Goal: Information Seeking & Learning: Compare options

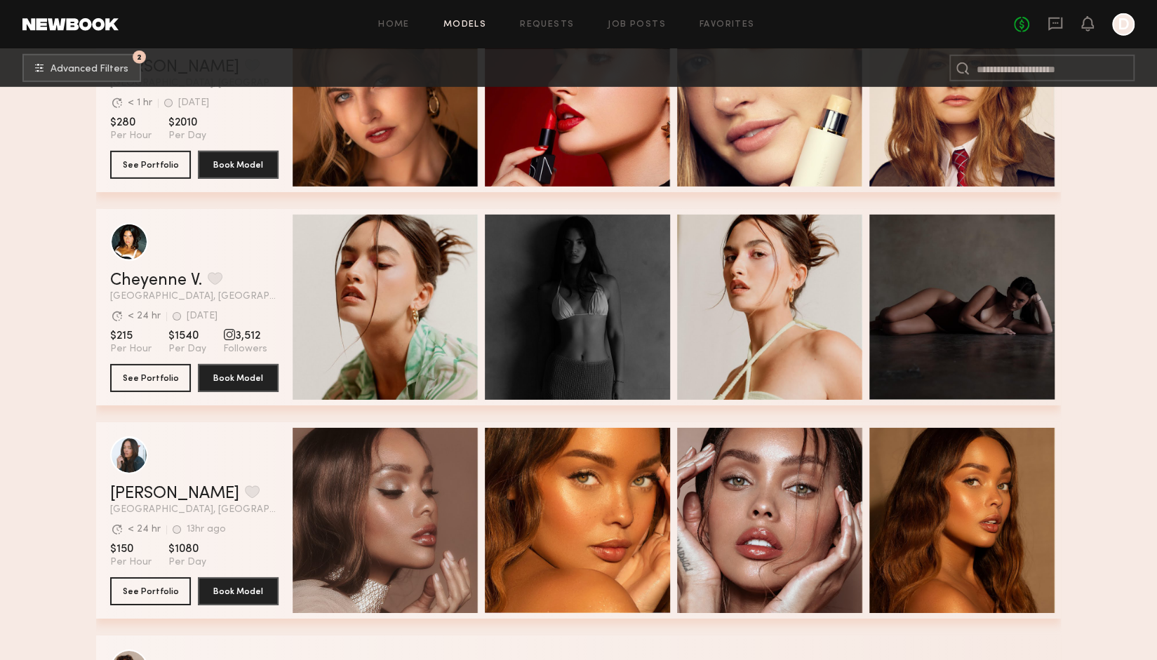
scroll to position [23830, 0]
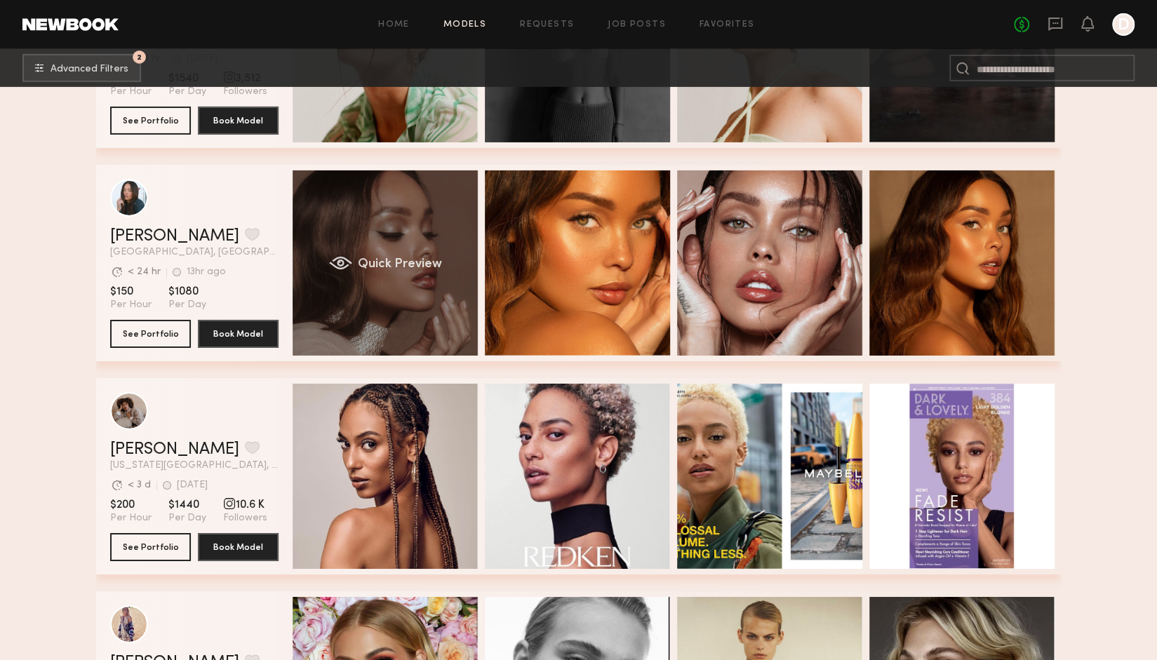
click at [433, 260] on div "Quick Preview" at bounding box center [384, 262] width 185 height 185
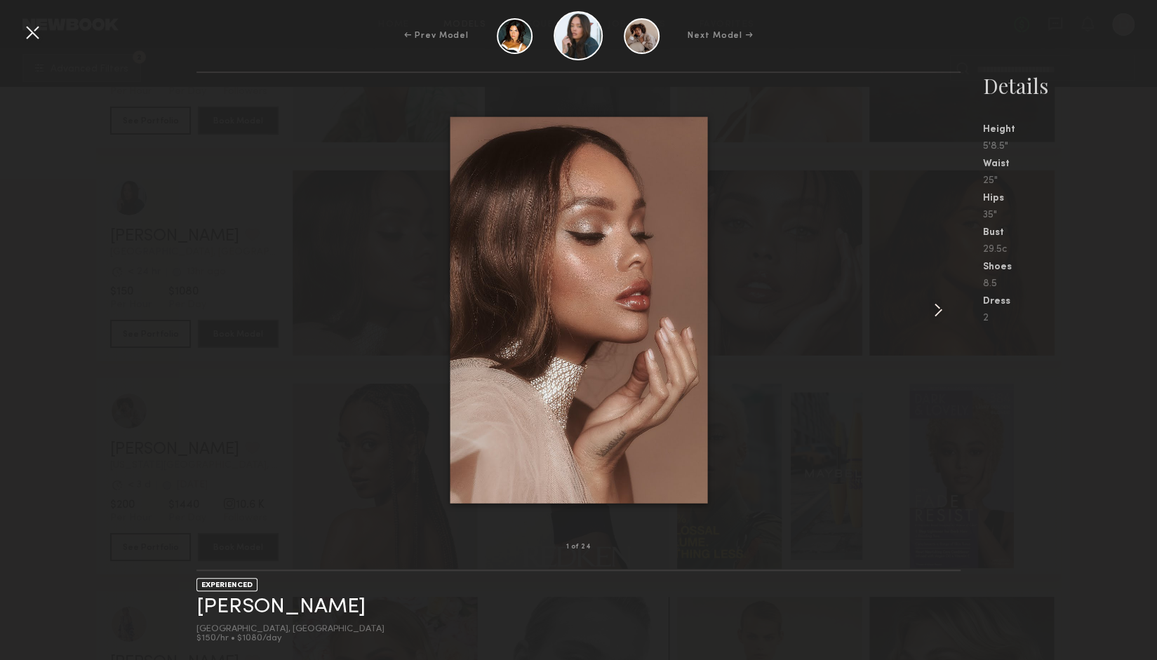
click at [936, 305] on common-icon at bounding box center [938, 310] width 22 height 22
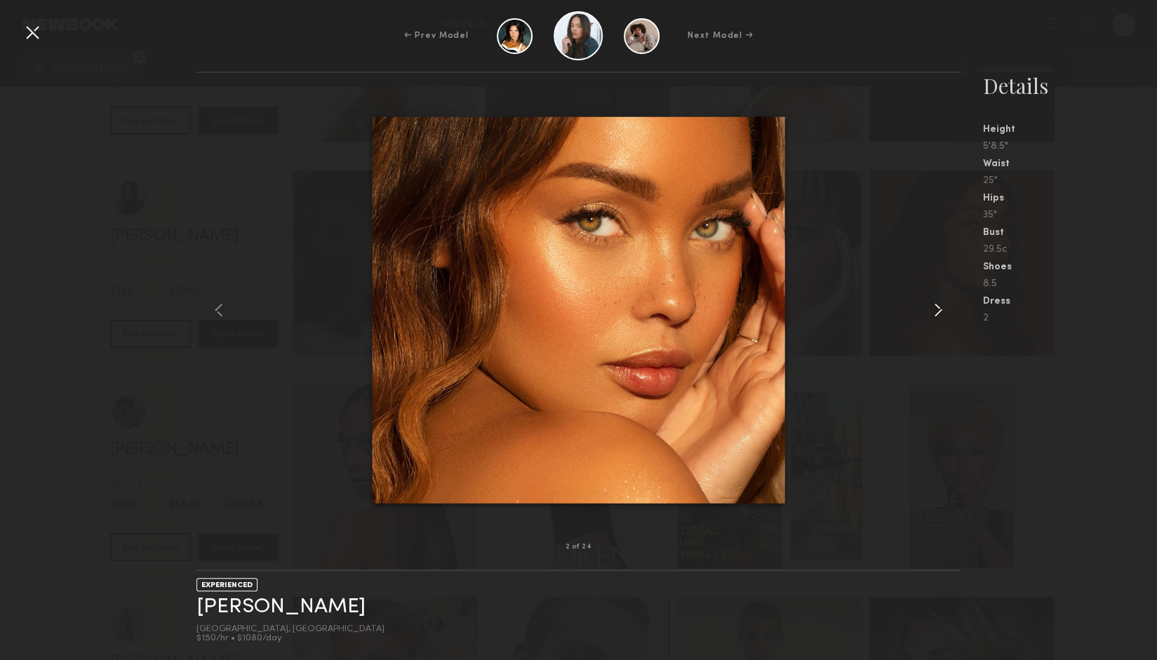
click at [936, 305] on common-icon at bounding box center [938, 310] width 22 height 22
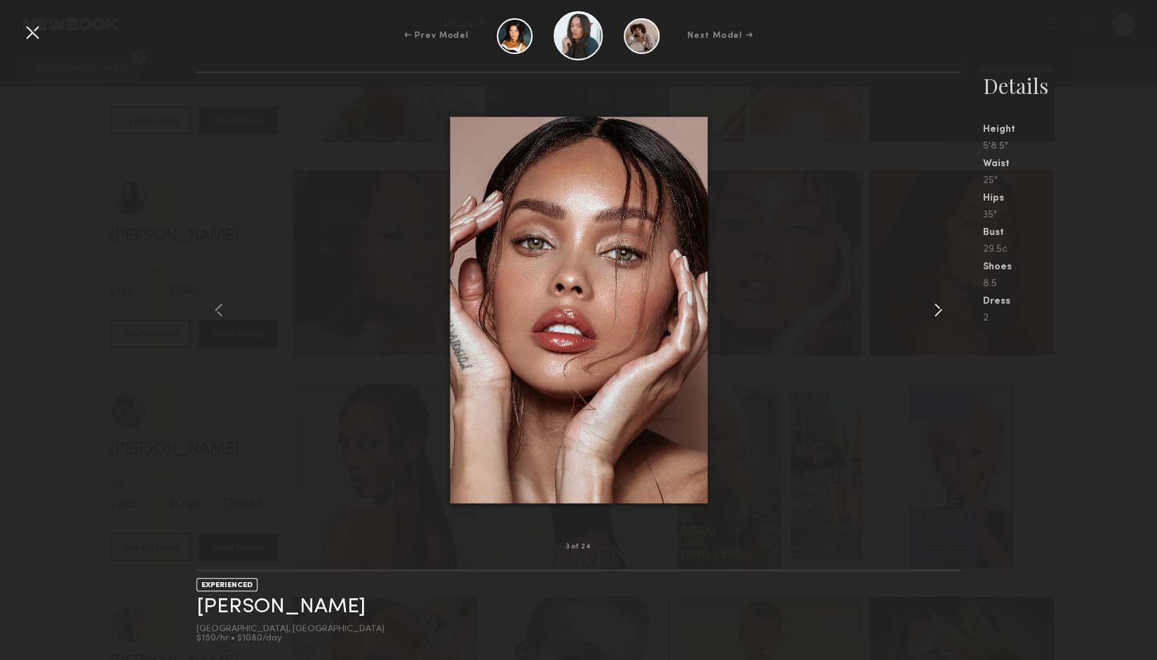
click at [936, 305] on common-icon at bounding box center [938, 310] width 22 height 22
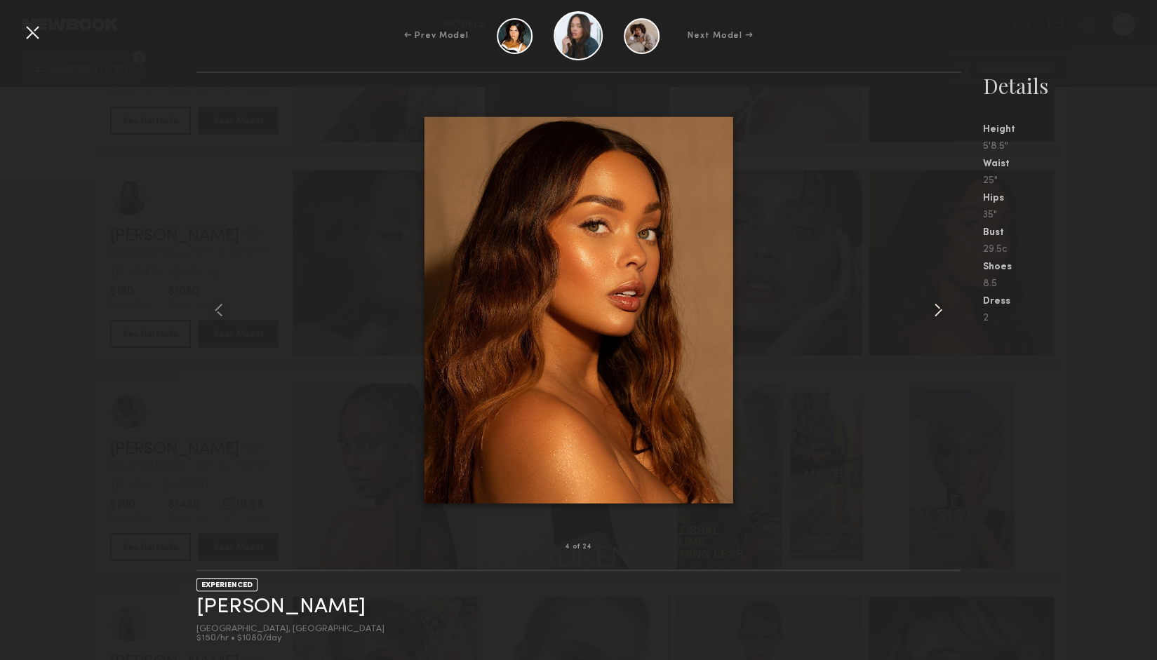
click at [936, 305] on common-icon at bounding box center [938, 310] width 22 height 22
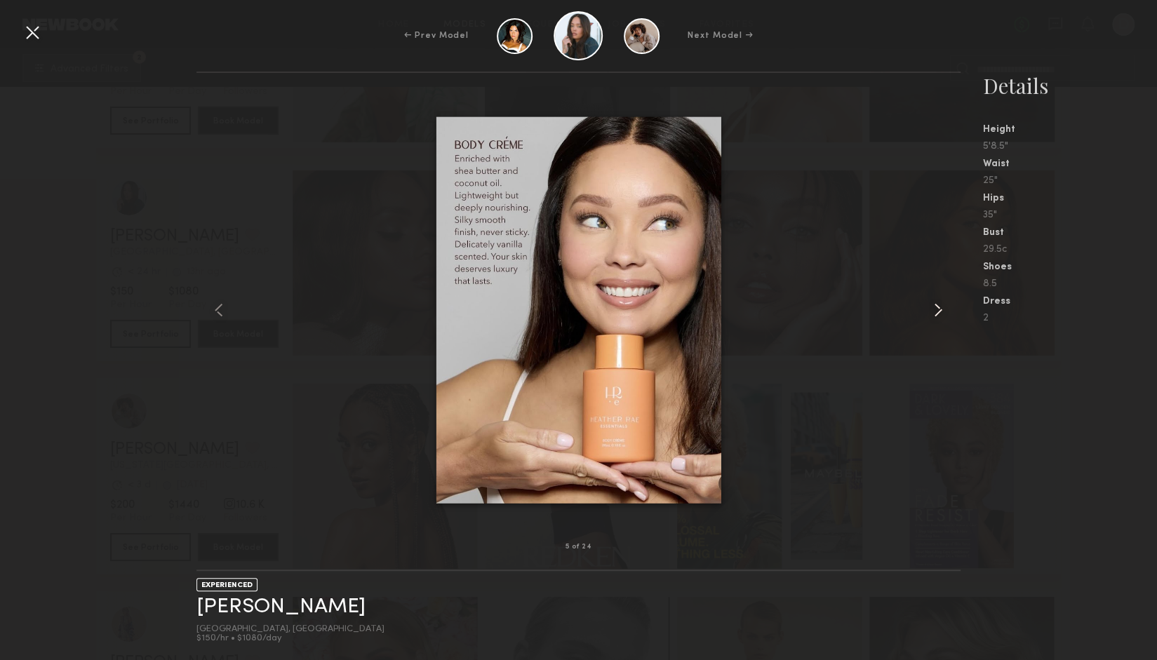
click at [936, 305] on common-icon at bounding box center [938, 310] width 22 height 22
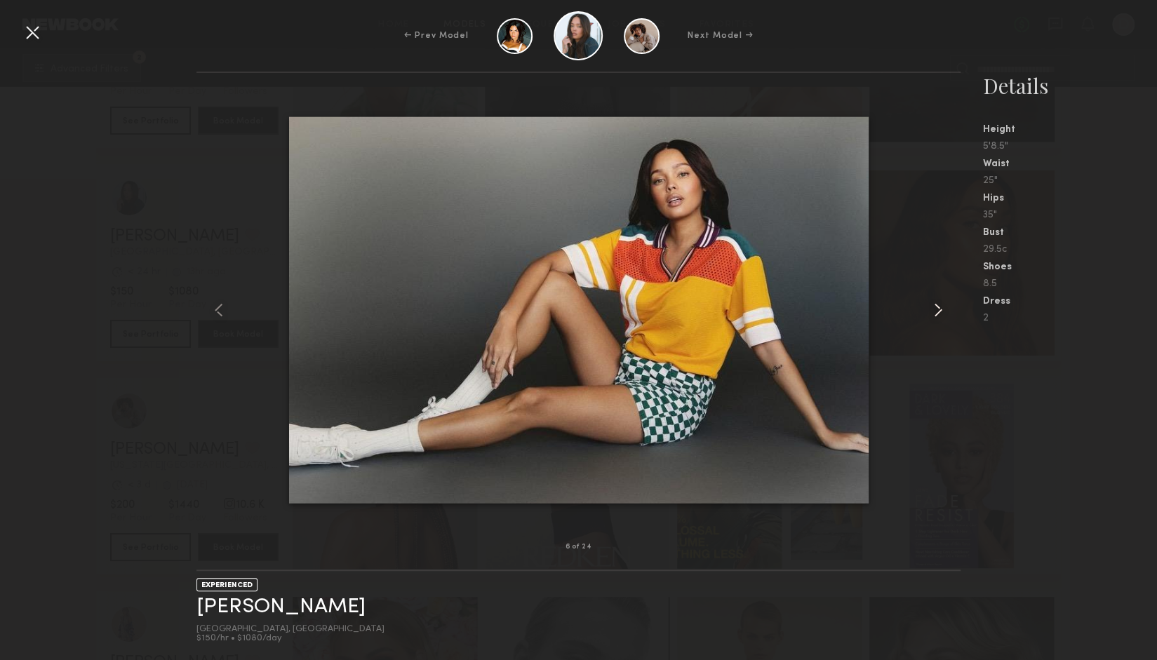
click at [936, 305] on common-icon at bounding box center [938, 310] width 22 height 22
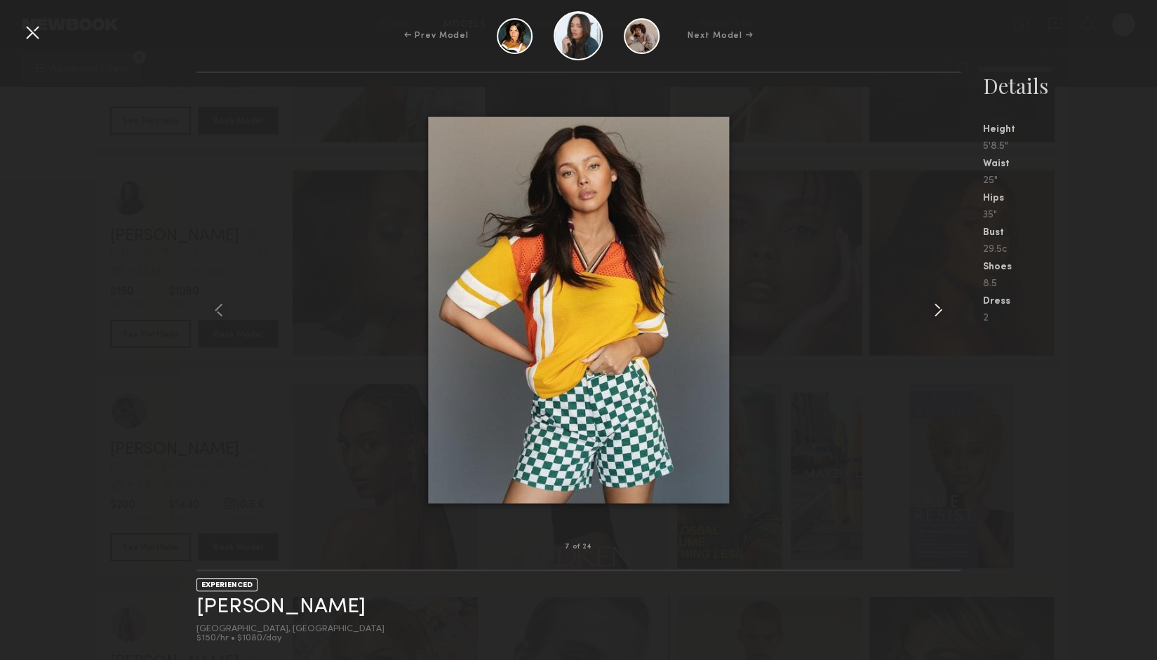
click at [936, 305] on common-icon at bounding box center [938, 310] width 22 height 22
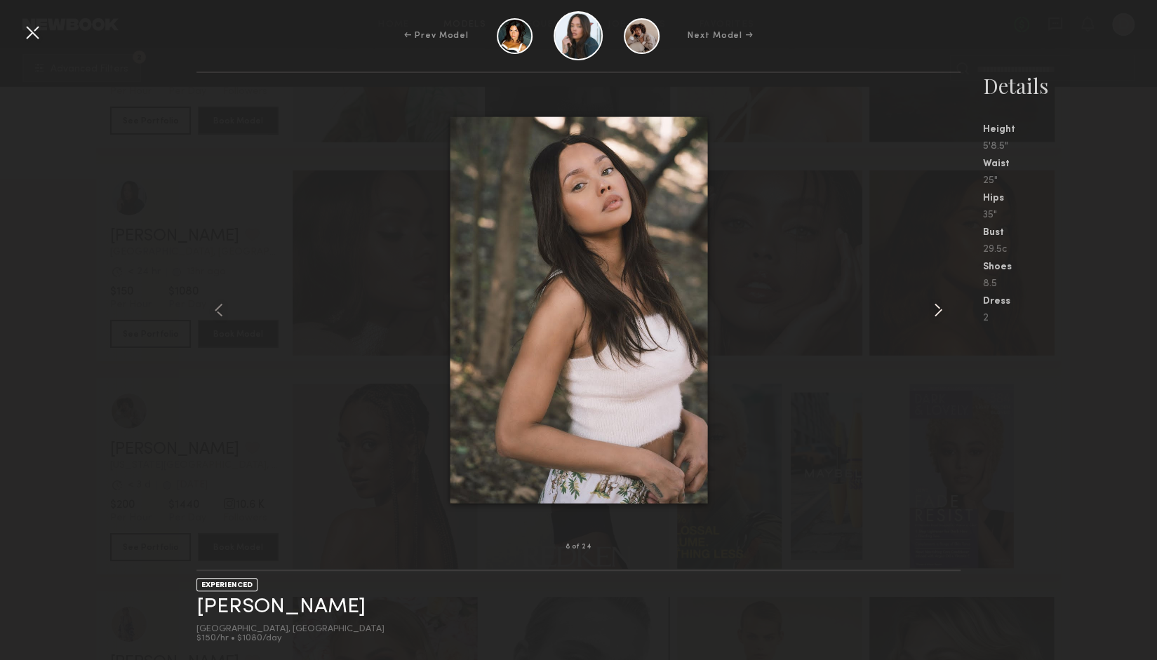
click at [936, 305] on common-icon at bounding box center [938, 310] width 22 height 22
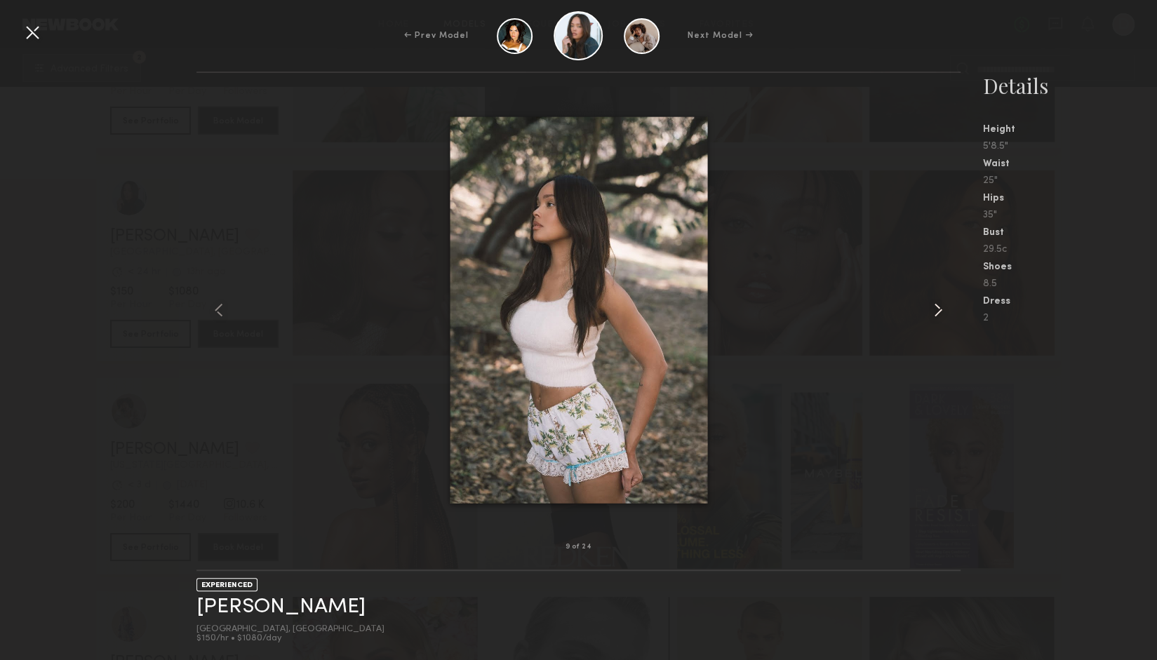
click at [936, 305] on common-icon at bounding box center [938, 310] width 22 height 22
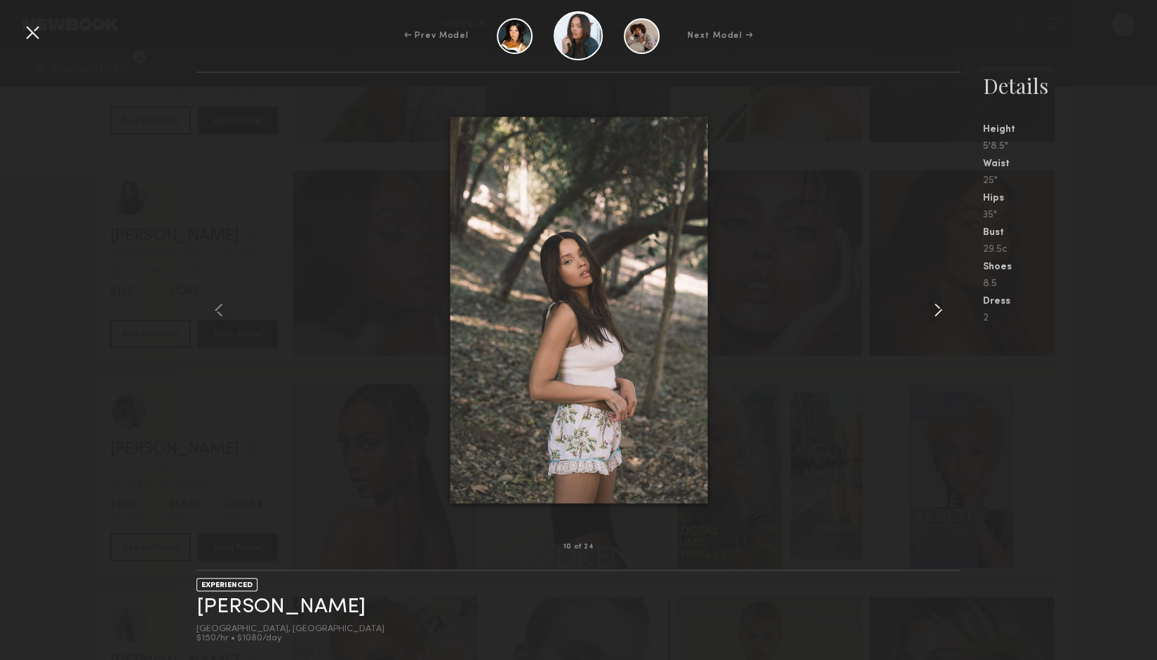
click at [936, 305] on common-icon at bounding box center [938, 310] width 22 height 22
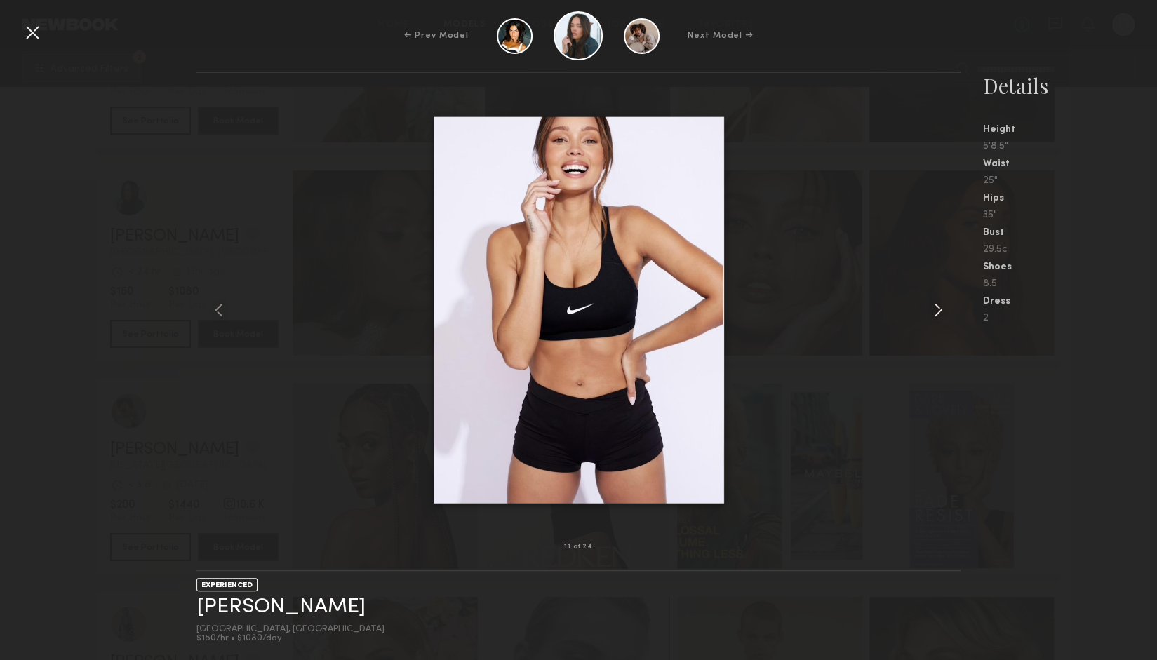
click at [936, 305] on common-icon at bounding box center [938, 310] width 22 height 22
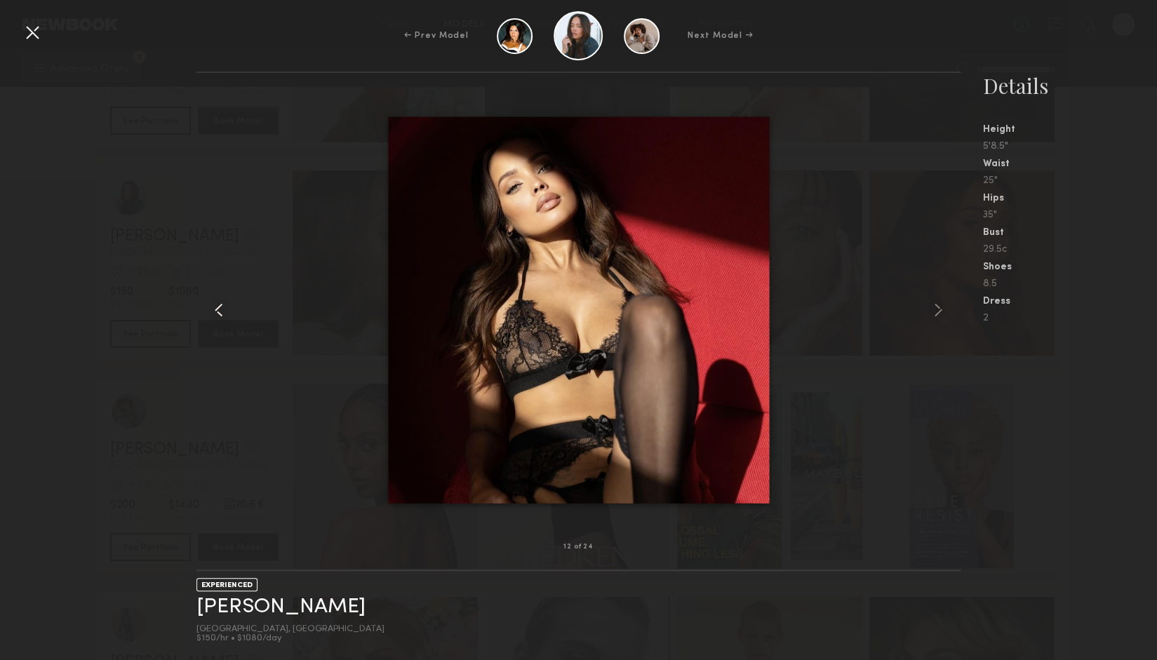
click at [223, 302] on common-icon at bounding box center [219, 310] width 22 height 22
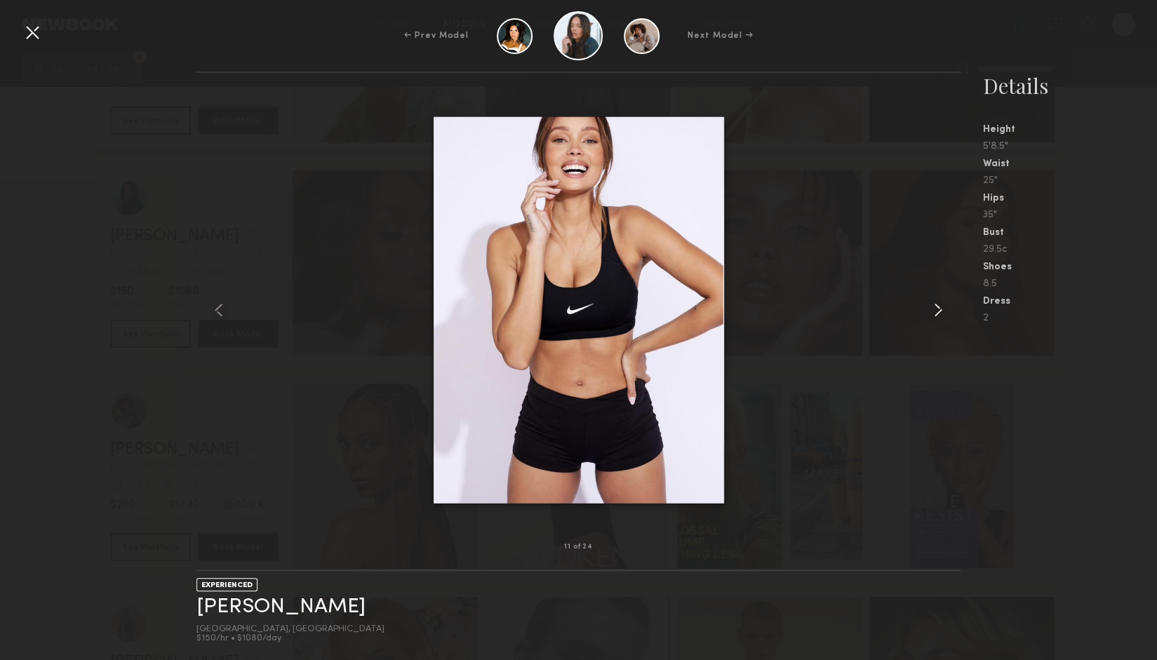
click at [941, 311] on common-icon at bounding box center [938, 310] width 22 height 22
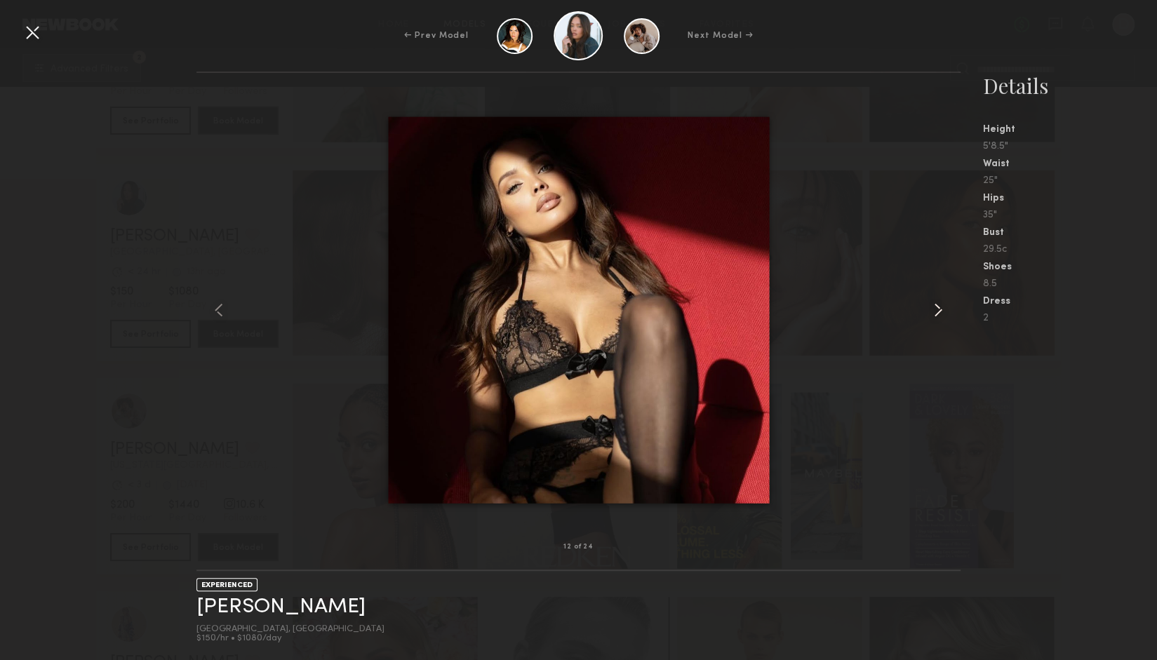
click at [941, 311] on common-icon at bounding box center [938, 310] width 22 height 22
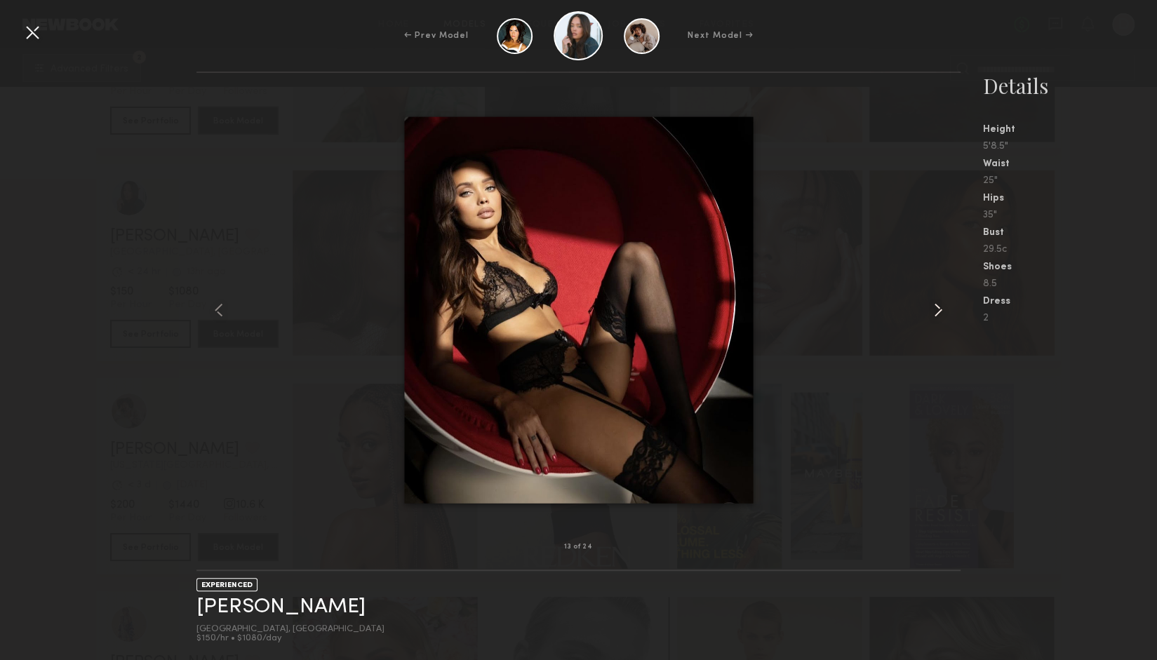
click at [941, 311] on common-icon at bounding box center [938, 310] width 22 height 22
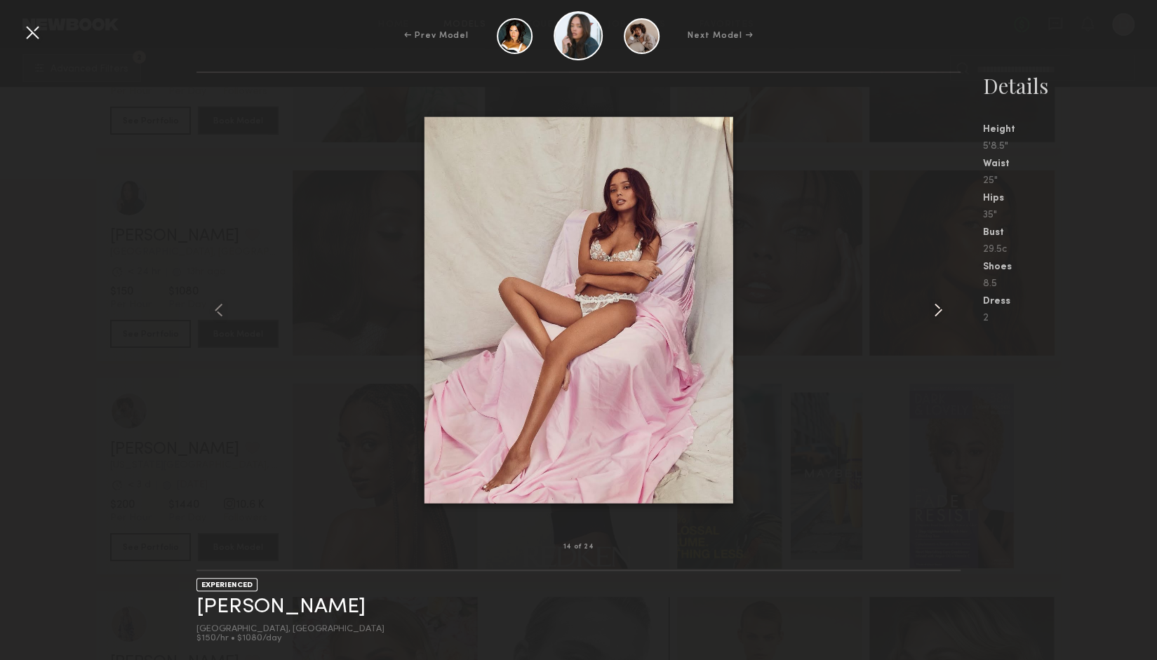
click at [941, 311] on common-icon at bounding box center [938, 310] width 22 height 22
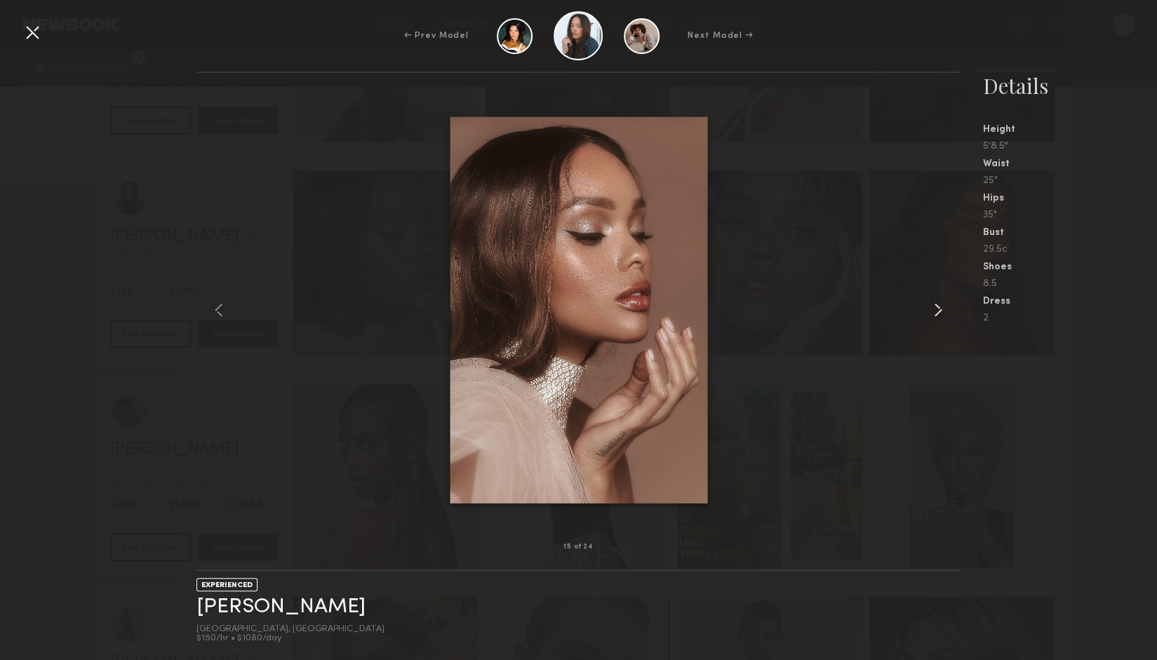
click at [941, 311] on common-icon at bounding box center [938, 310] width 22 height 22
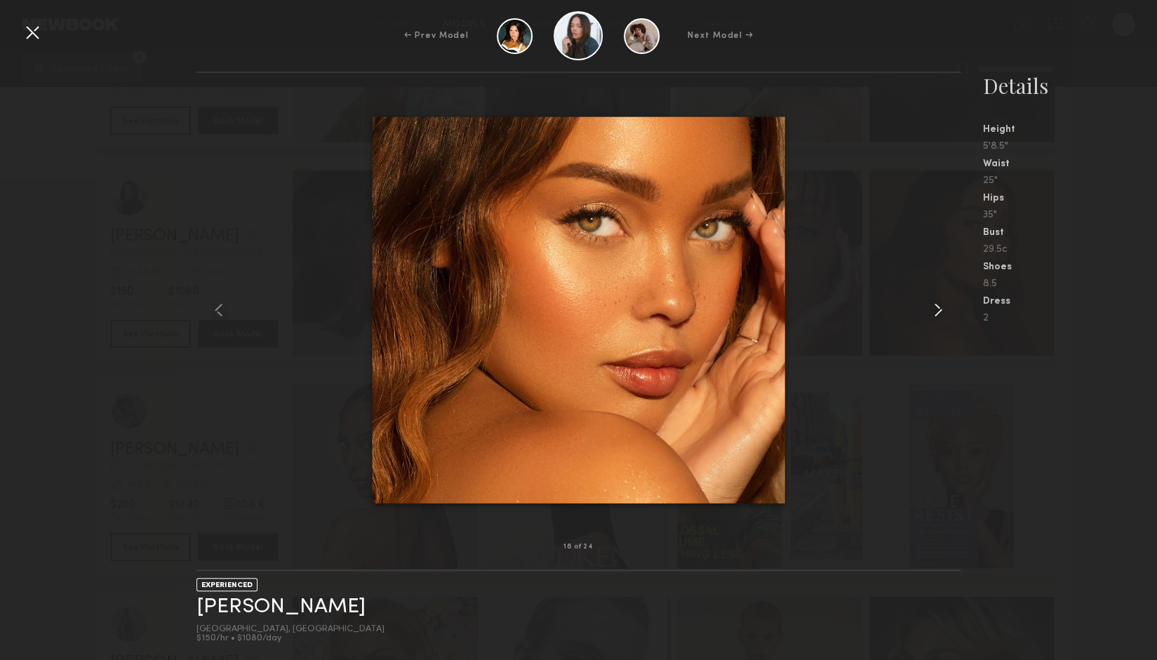
click at [941, 311] on common-icon at bounding box center [938, 310] width 22 height 22
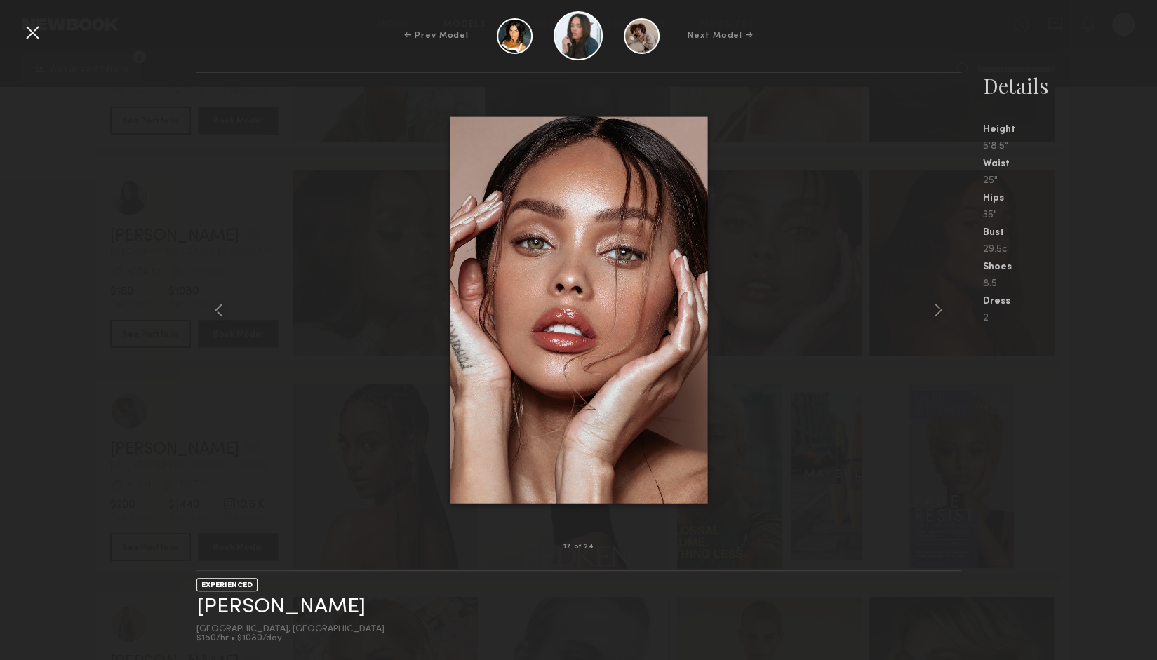
click at [20, 37] on div "← Prev Model Next Model →" at bounding box center [578, 35] width 1157 height 49
click at [41, 29] on div at bounding box center [32, 32] width 22 height 22
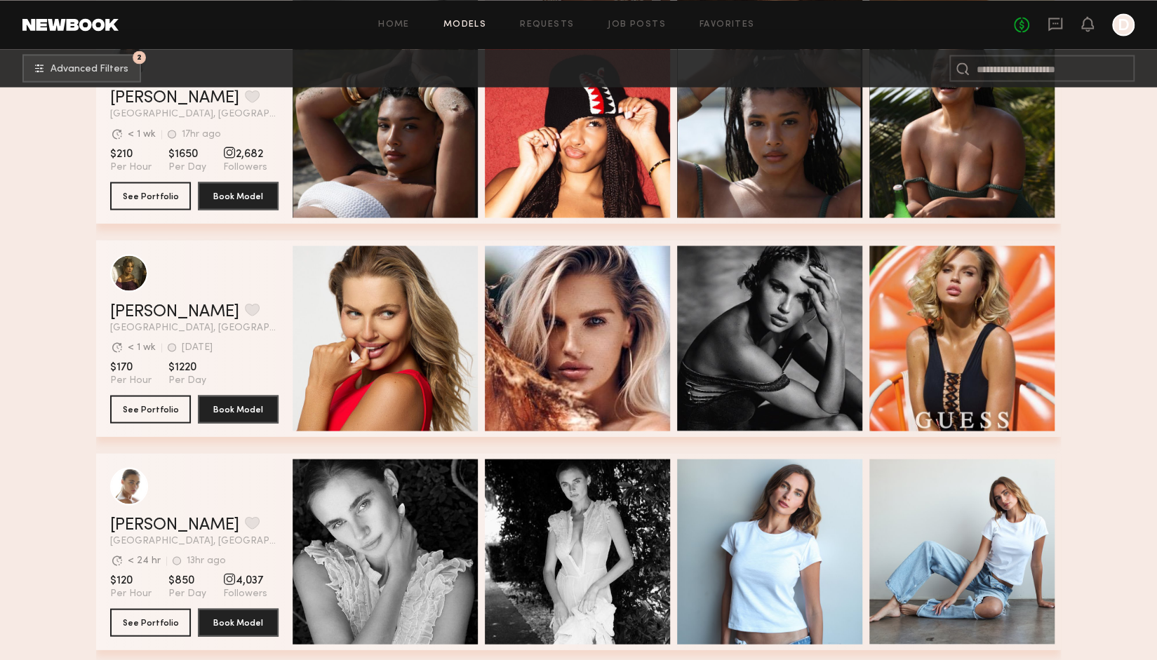
scroll to position [26144, 0]
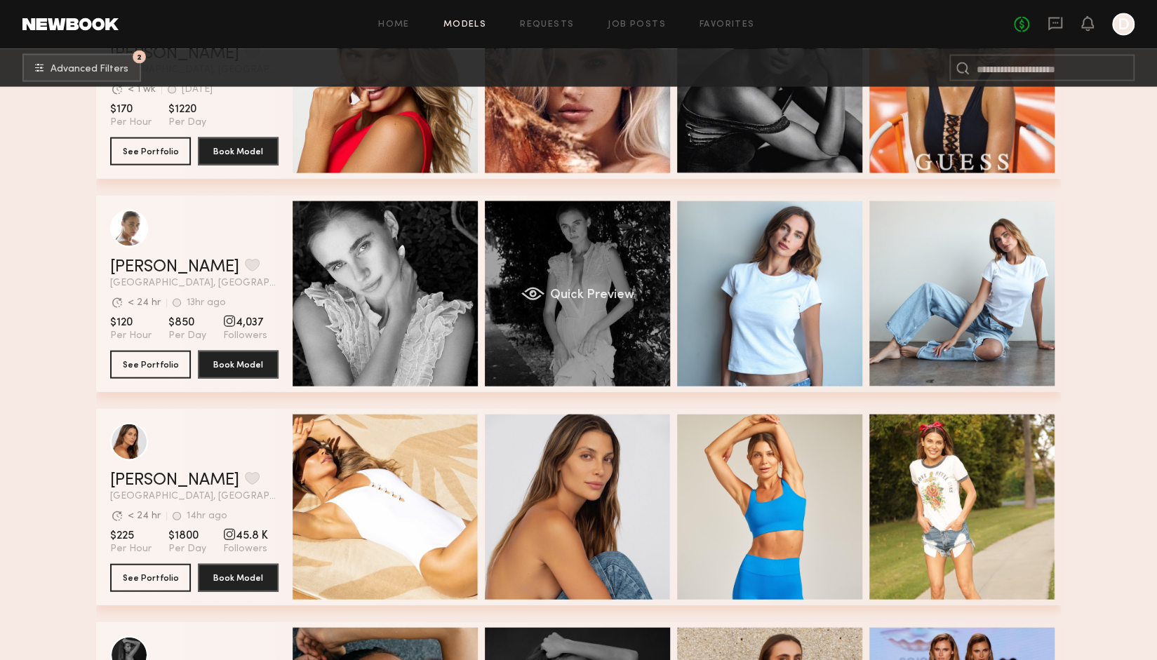
click at [586, 343] on div "Quick Preview" at bounding box center [577, 293] width 185 height 185
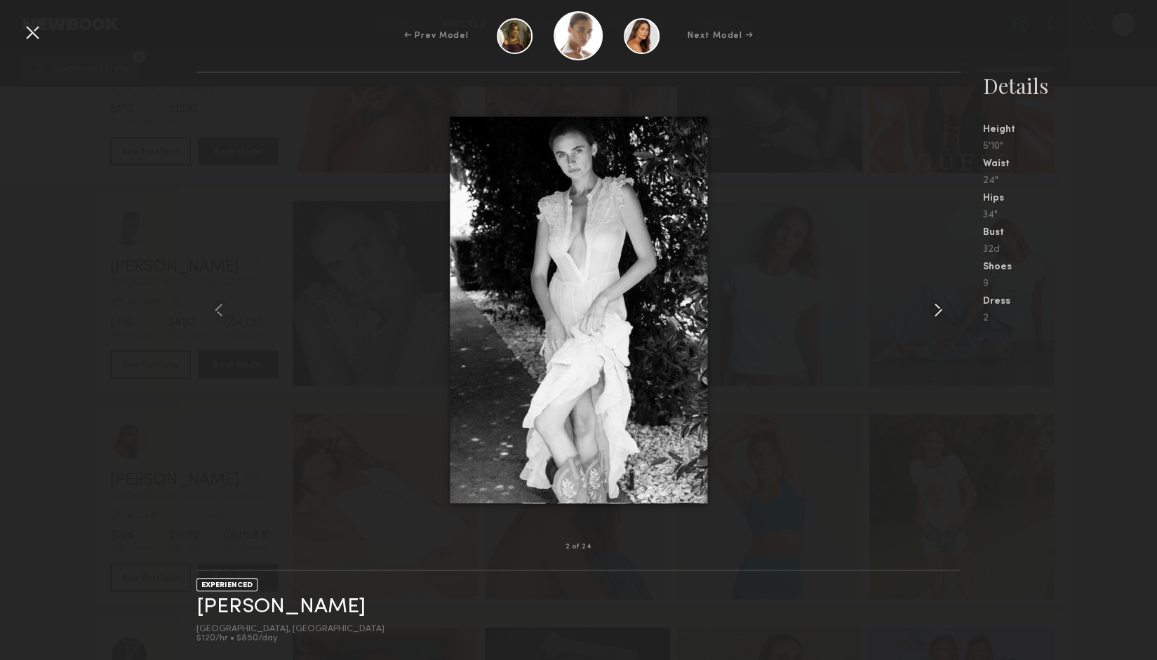
click at [938, 318] on common-icon at bounding box center [938, 310] width 22 height 22
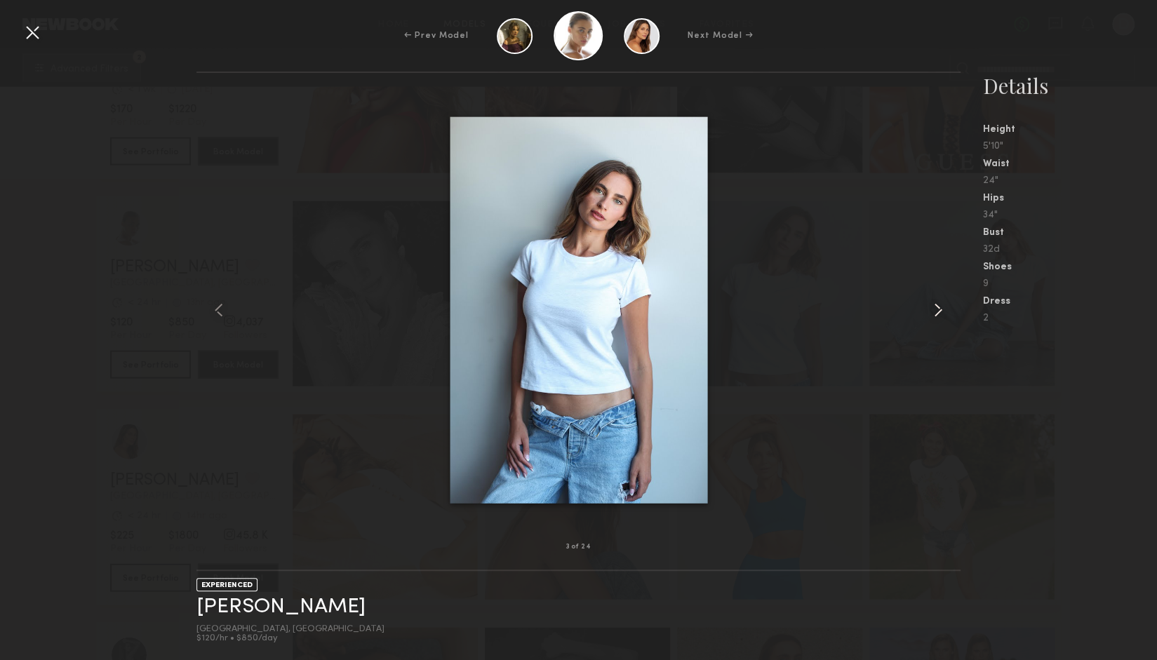
click at [938, 318] on common-icon at bounding box center [938, 310] width 22 height 22
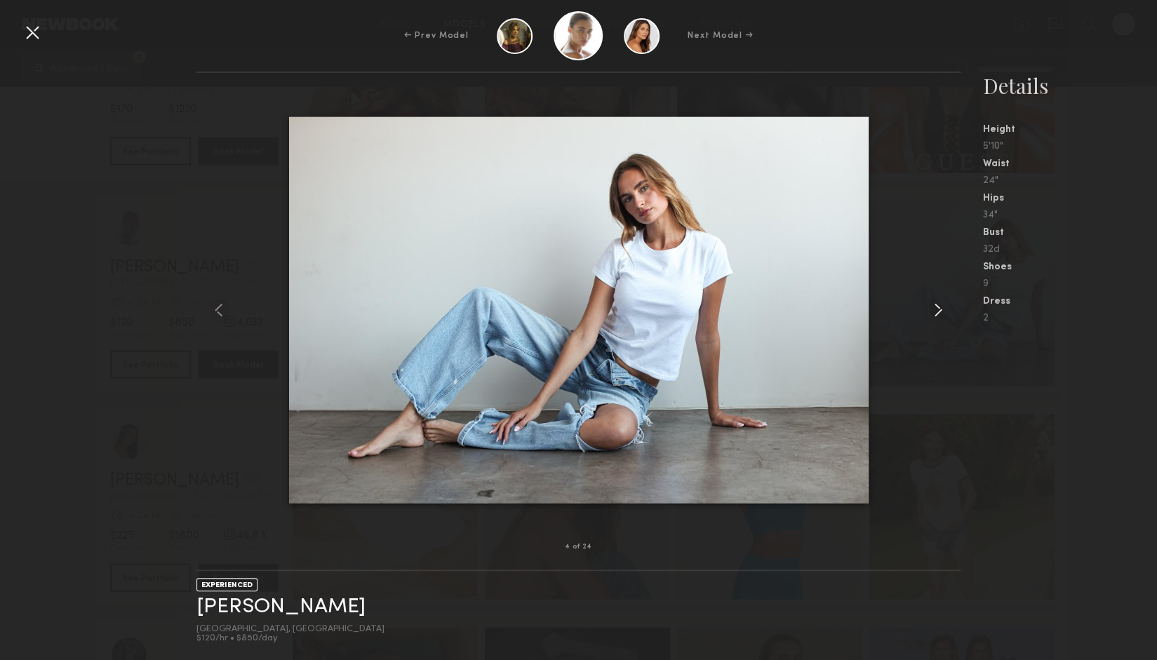
click at [938, 318] on common-icon at bounding box center [938, 310] width 22 height 22
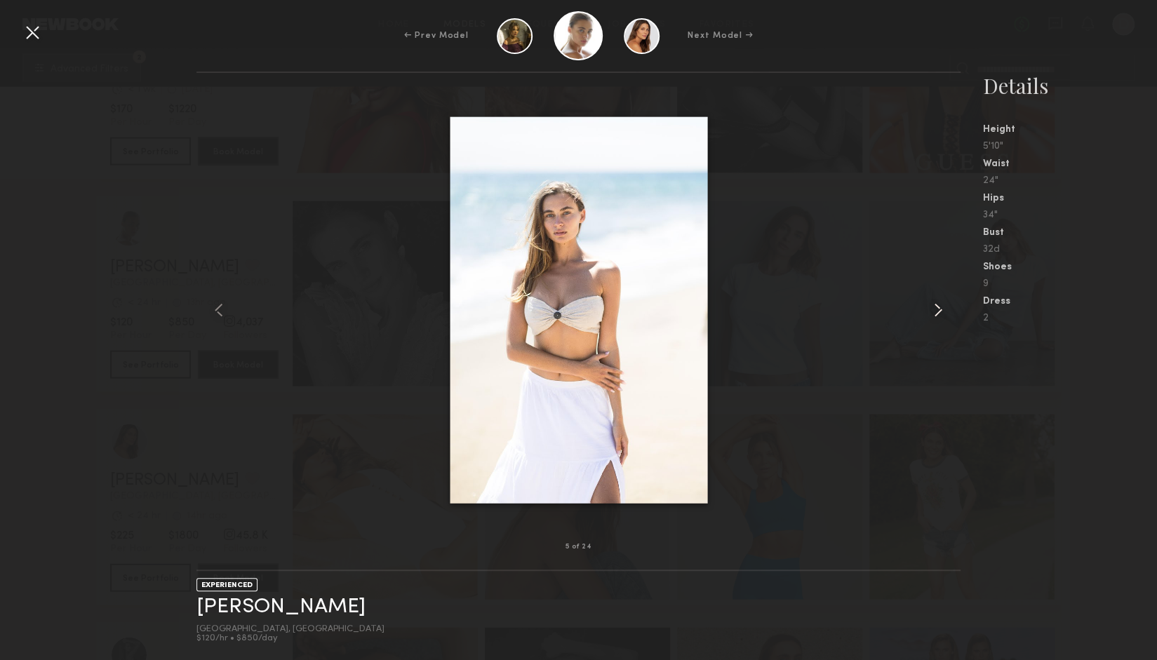
click at [938, 318] on common-icon at bounding box center [938, 310] width 22 height 22
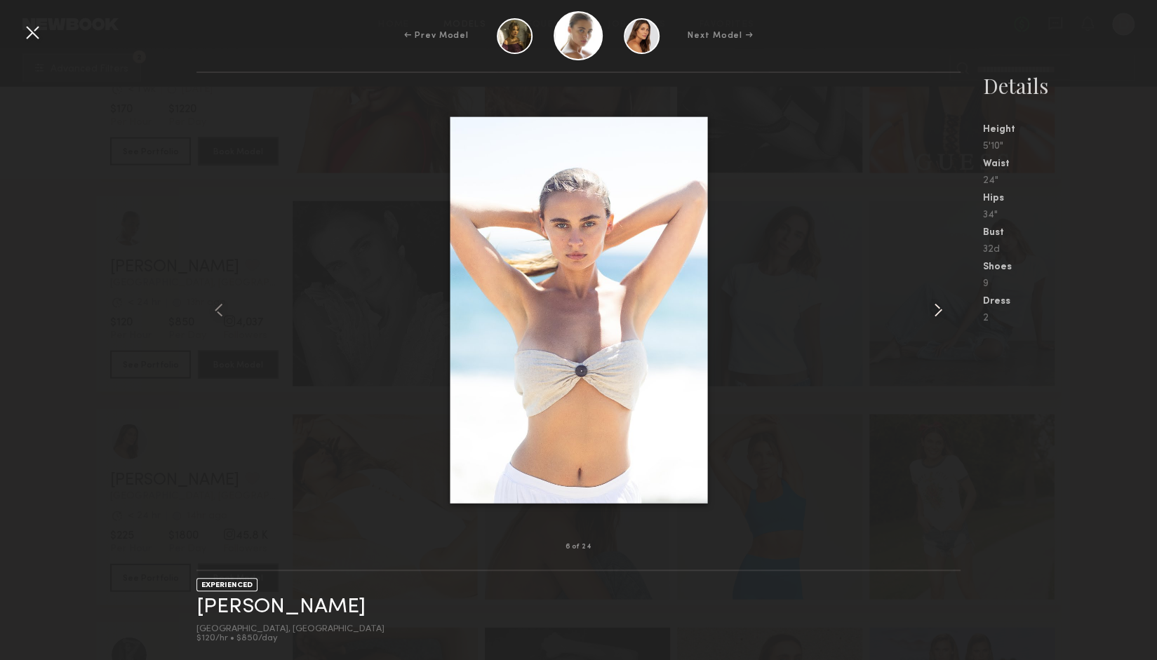
click at [938, 318] on common-icon at bounding box center [938, 310] width 22 height 22
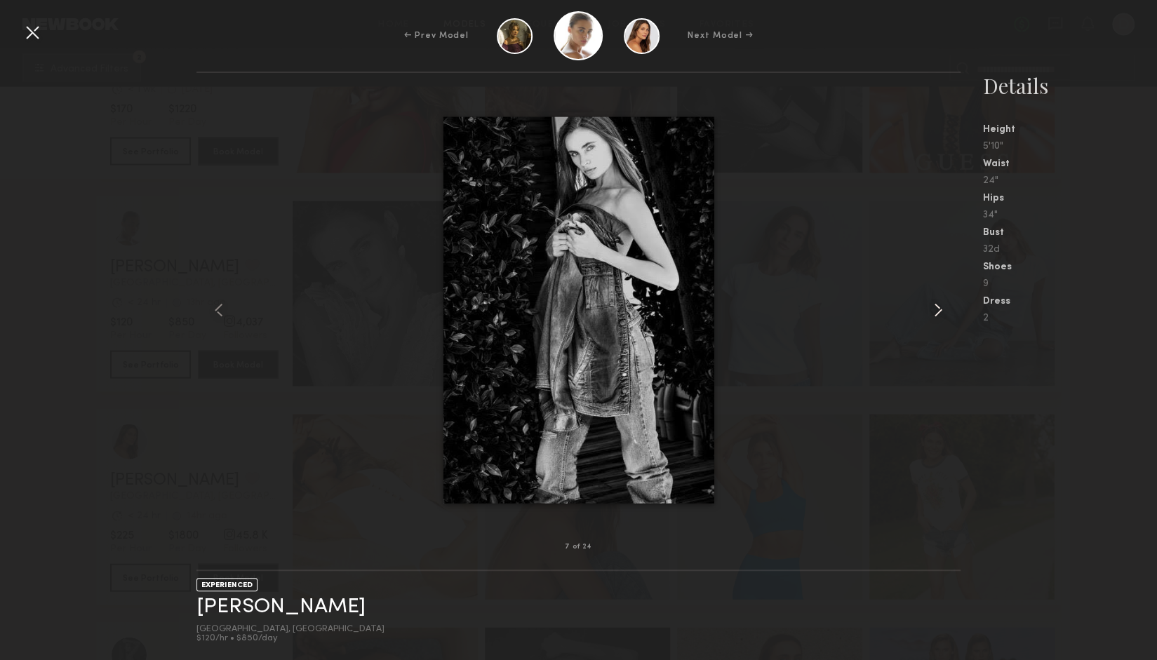
click at [938, 318] on common-icon at bounding box center [938, 310] width 22 height 22
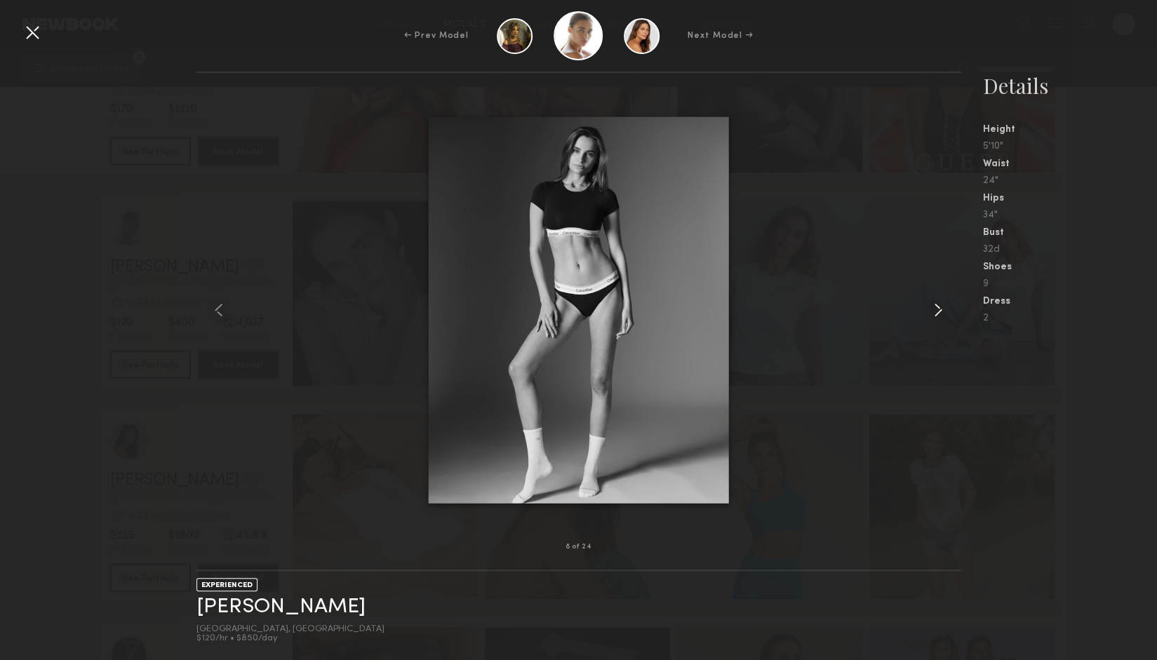
click at [938, 318] on common-icon at bounding box center [938, 310] width 22 height 22
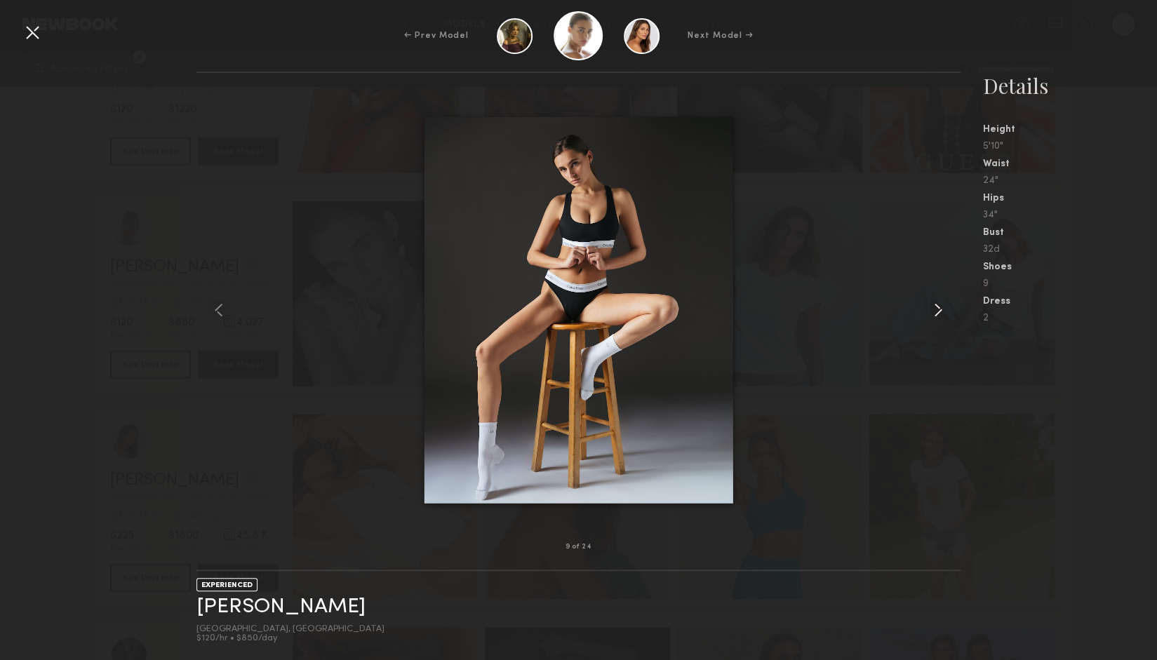
click at [938, 318] on common-icon at bounding box center [938, 310] width 22 height 22
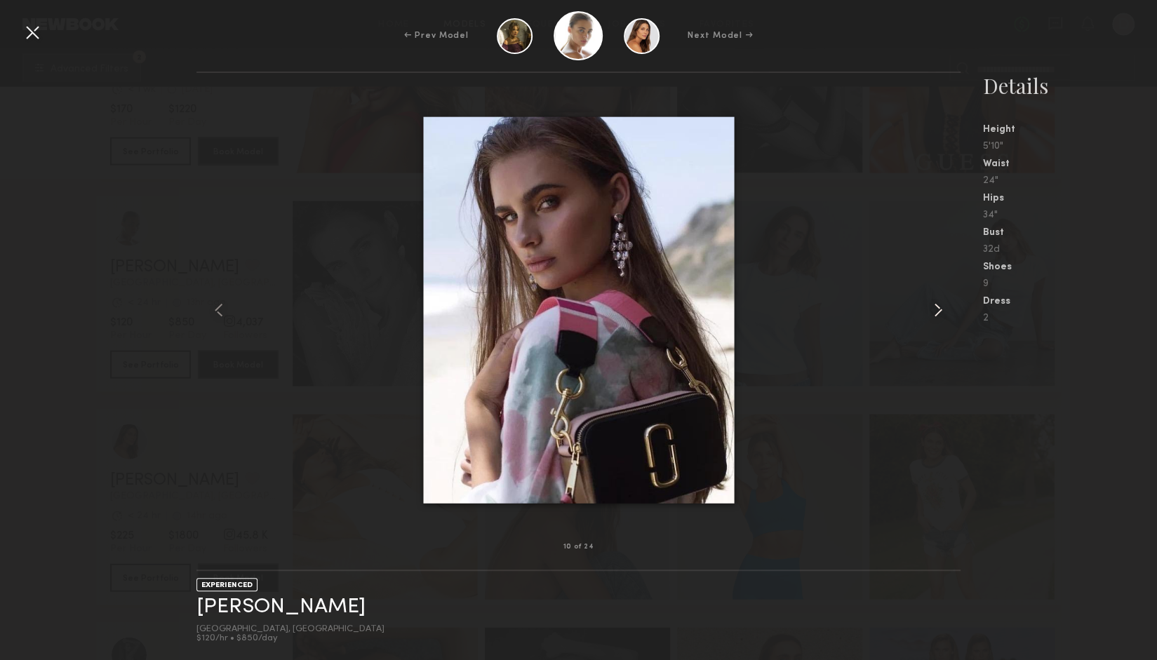
click at [938, 318] on common-icon at bounding box center [938, 310] width 22 height 22
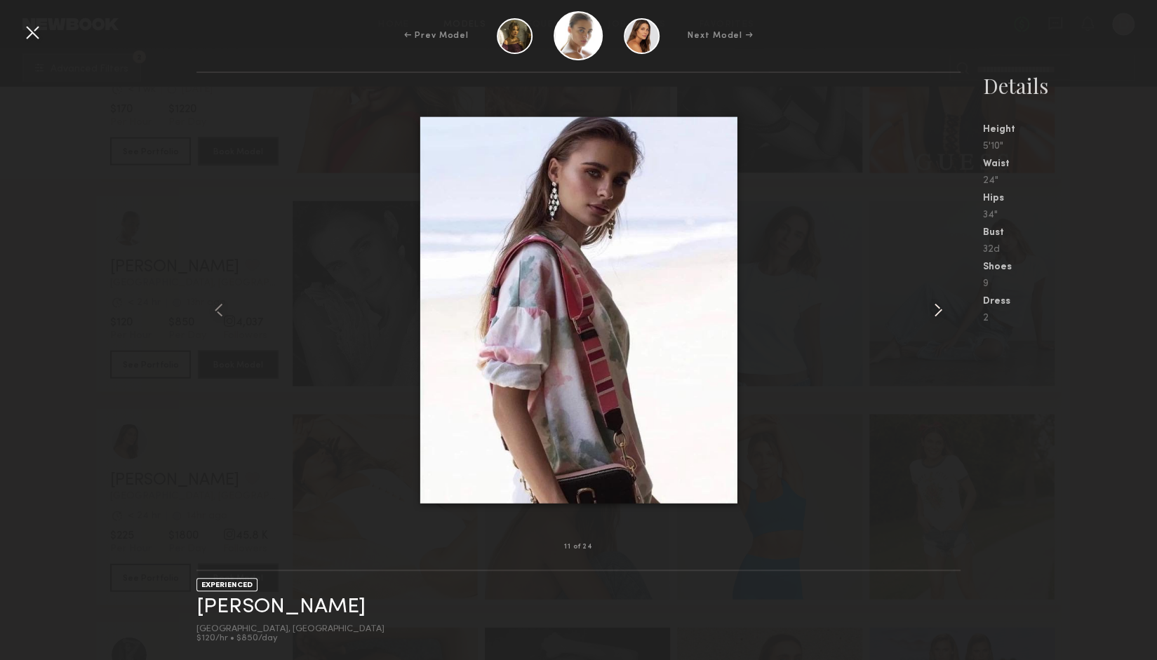
click at [938, 318] on common-icon at bounding box center [938, 310] width 22 height 22
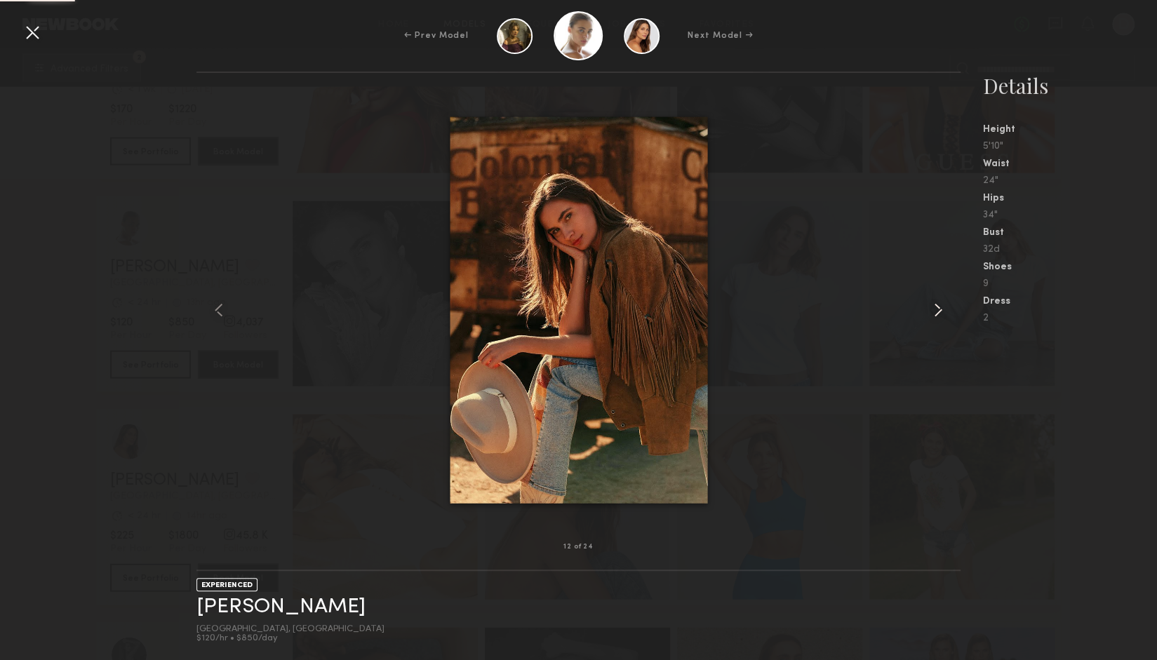
click at [938, 318] on common-icon at bounding box center [938, 310] width 22 height 22
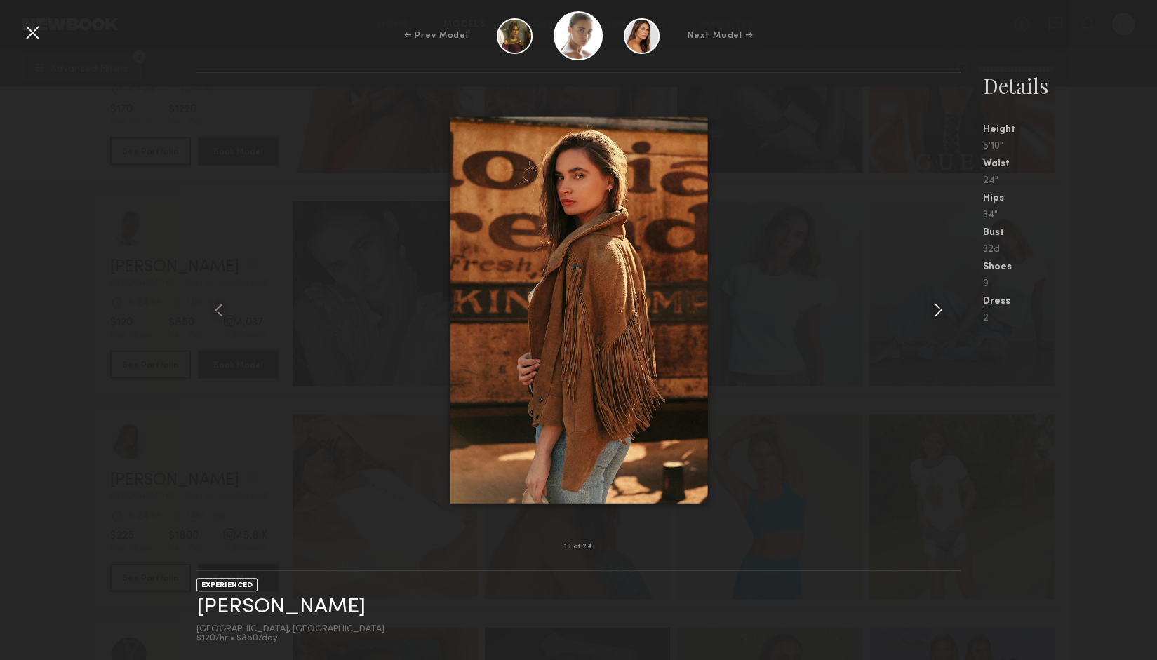
click at [938, 318] on common-icon at bounding box center [938, 310] width 22 height 22
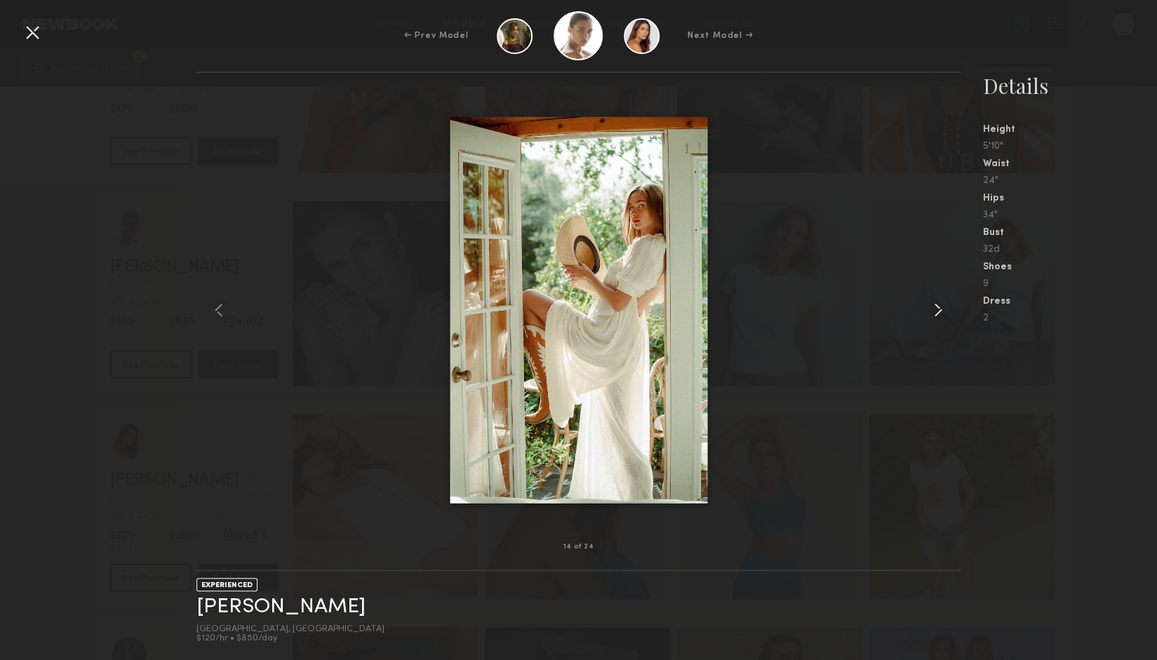
click at [938, 318] on common-icon at bounding box center [938, 310] width 22 height 22
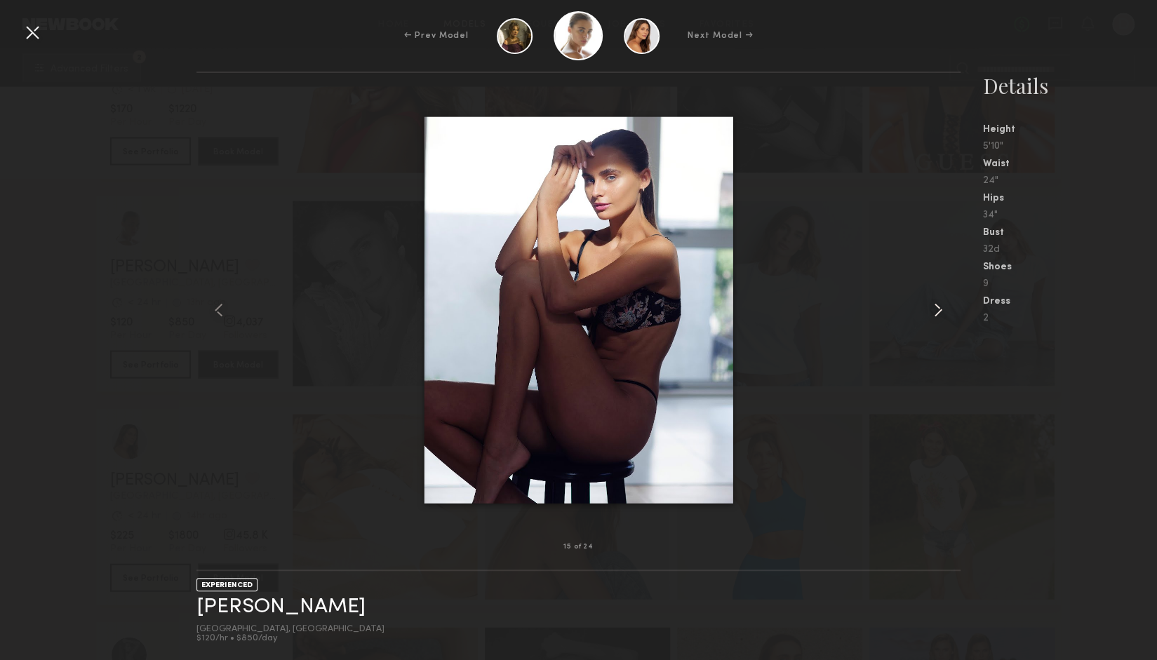
click at [938, 318] on common-icon at bounding box center [938, 310] width 22 height 22
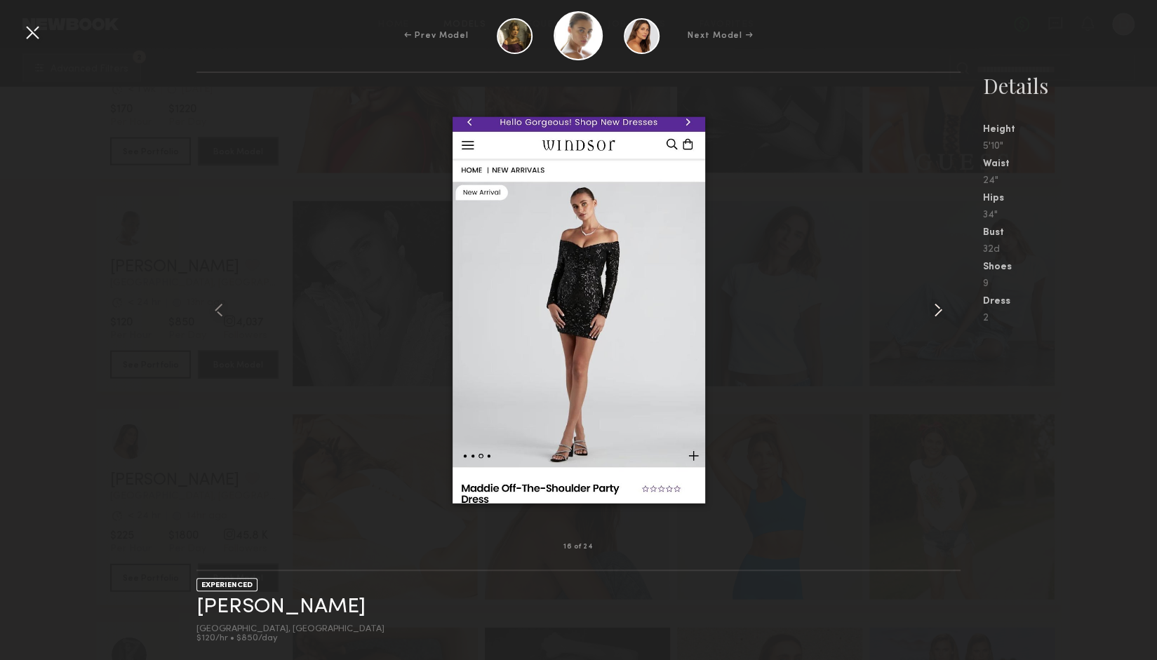
click at [938, 318] on common-icon at bounding box center [938, 310] width 22 height 22
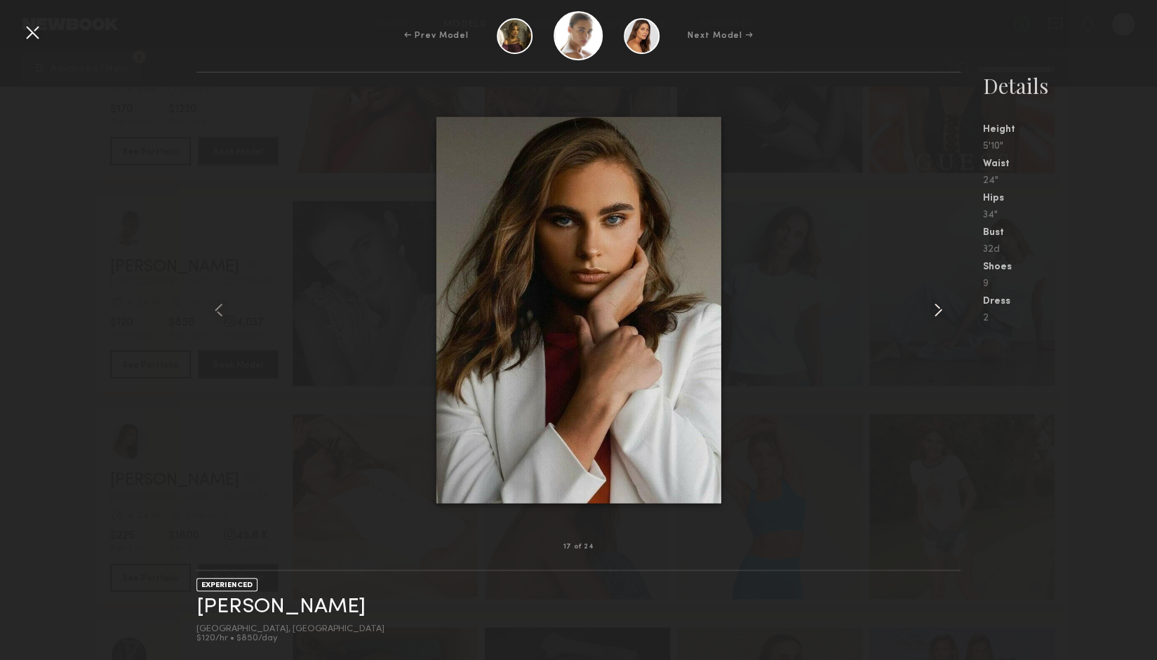
click at [938, 318] on common-icon at bounding box center [938, 310] width 22 height 22
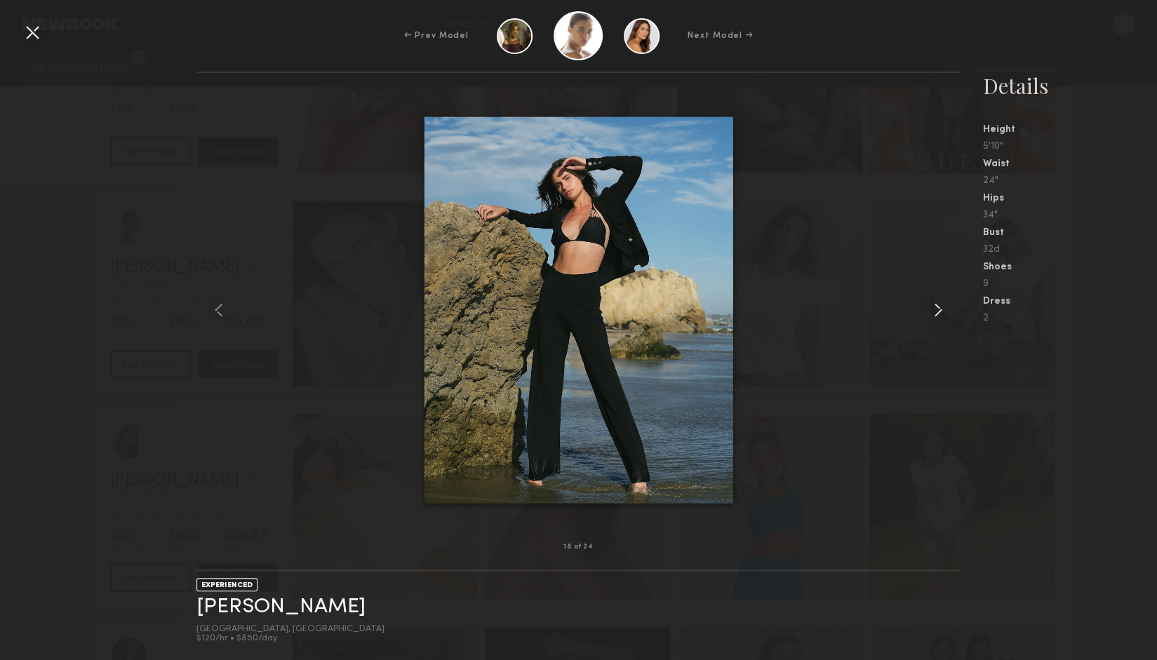
click at [938, 318] on common-icon at bounding box center [938, 310] width 22 height 22
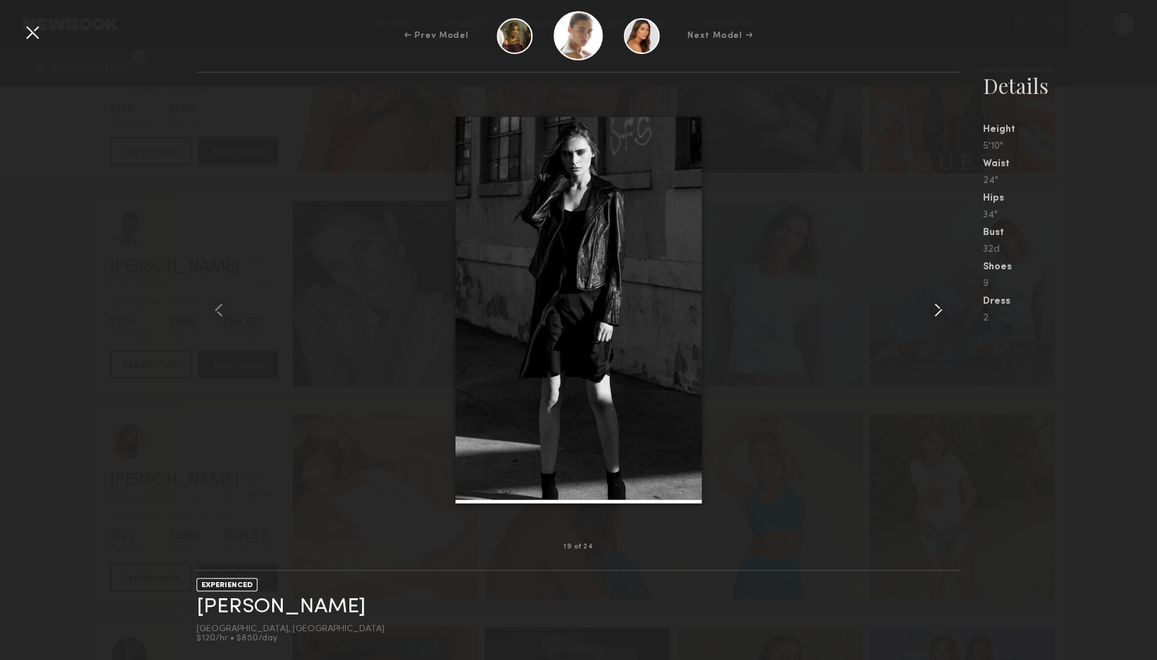
click at [938, 318] on common-icon at bounding box center [938, 310] width 22 height 22
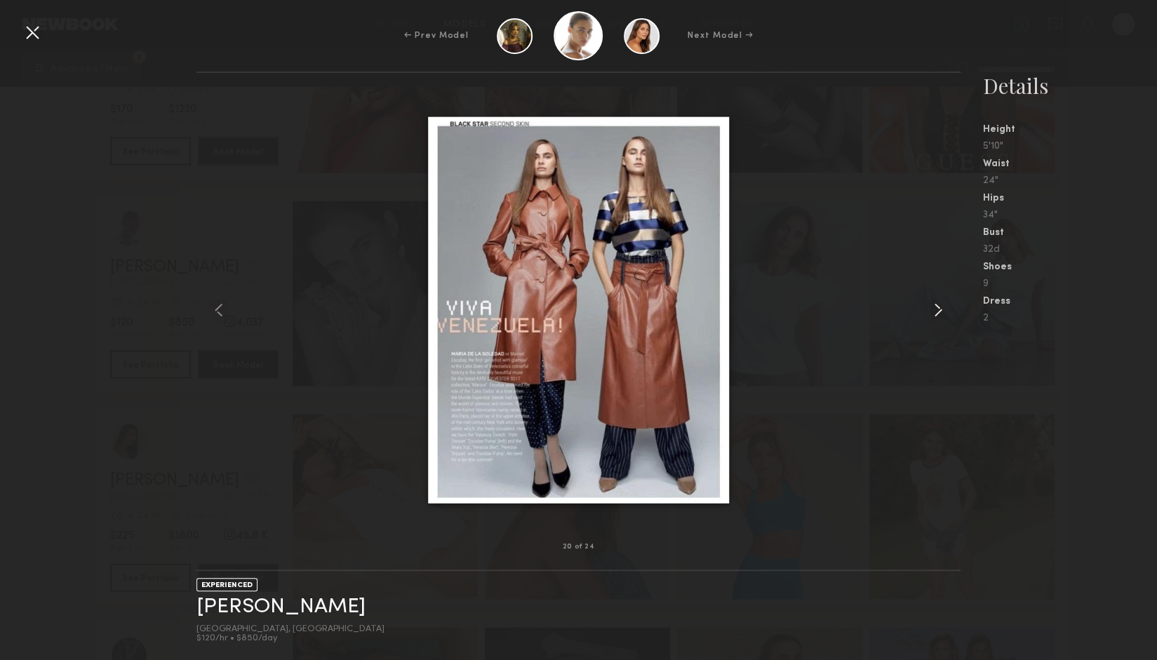
click at [938, 318] on common-icon at bounding box center [938, 310] width 22 height 22
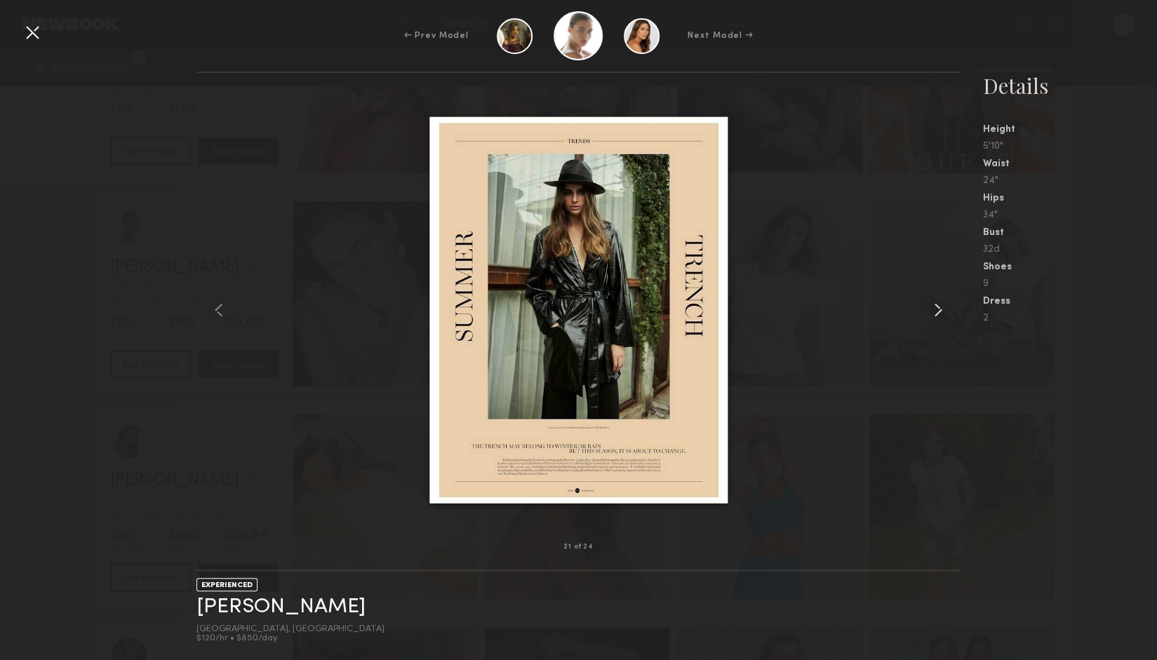
click at [938, 318] on common-icon at bounding box center [938, 310] width 22 height 22
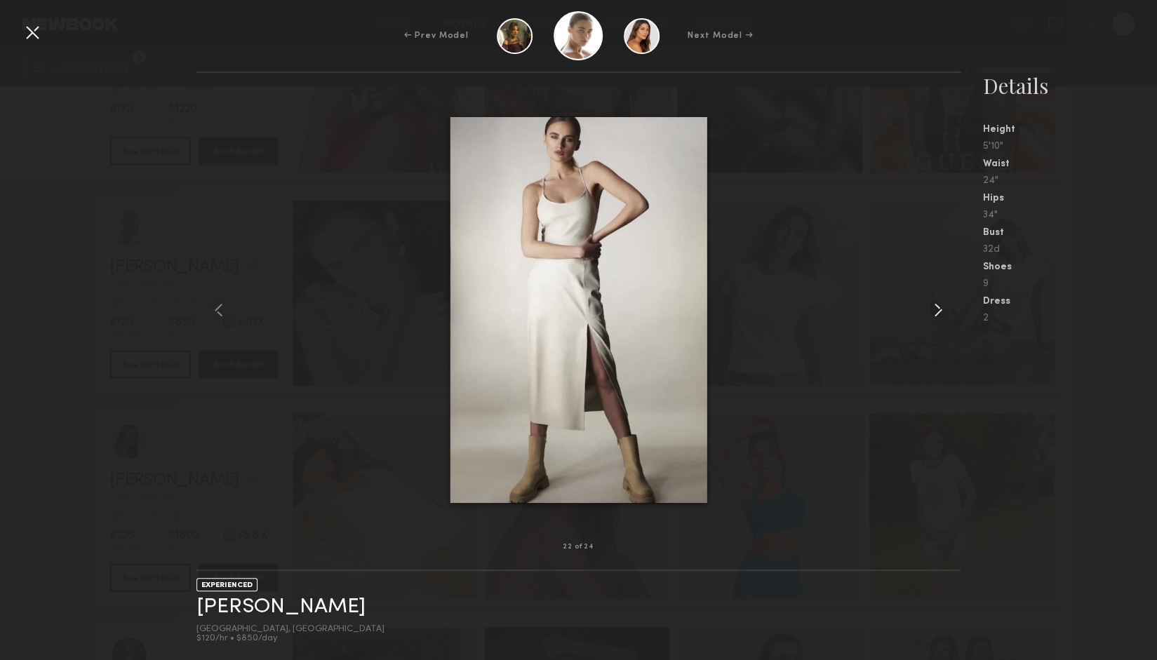
click at [938, 318] on common-icon at bounding box center [938, 310] width 22 height 22
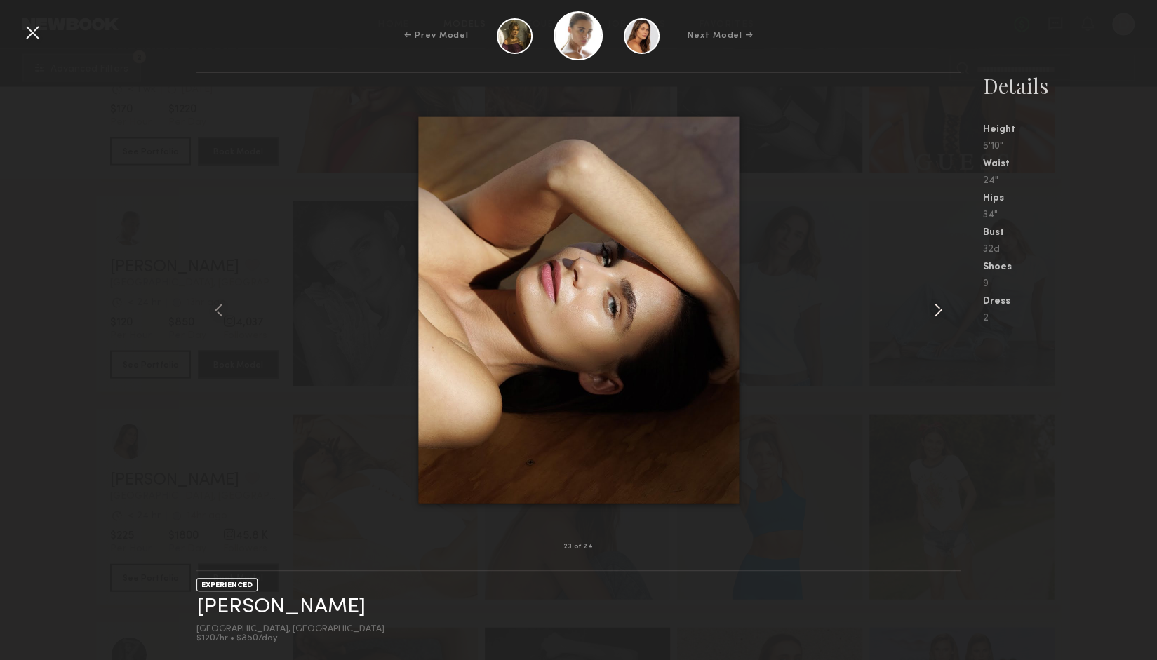
click at [938, 318] on common-icon at bounding box center [938, 310] width 22 height 22
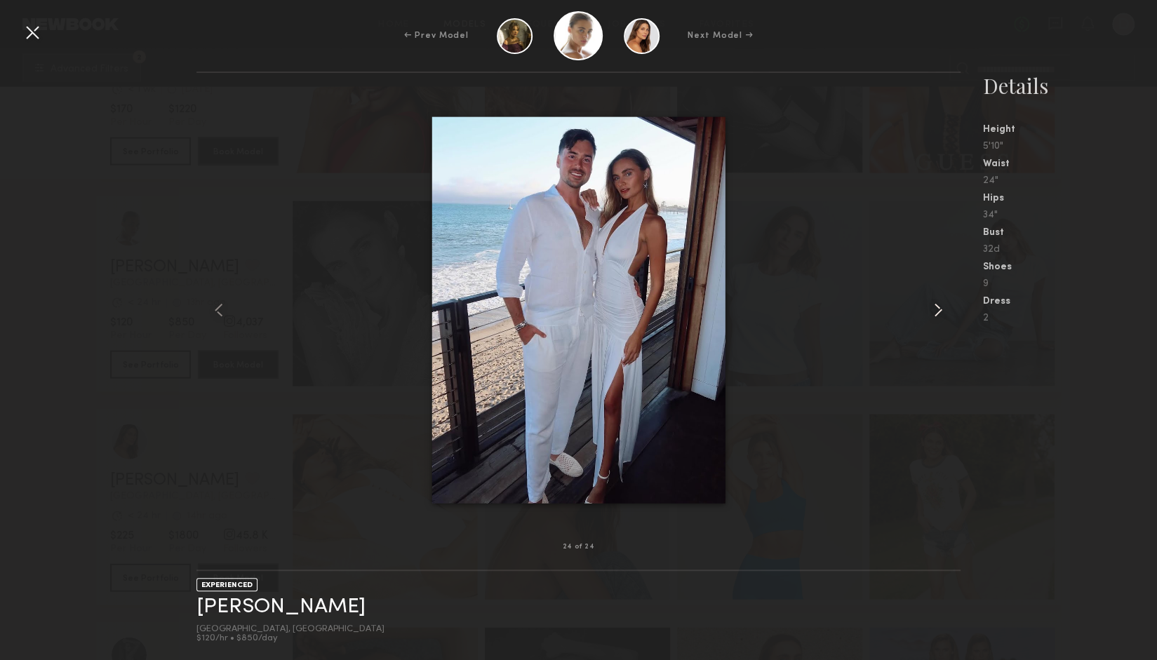
click at [938, 318] on common-icon at bounding box center [938, 310] width 22 height 22
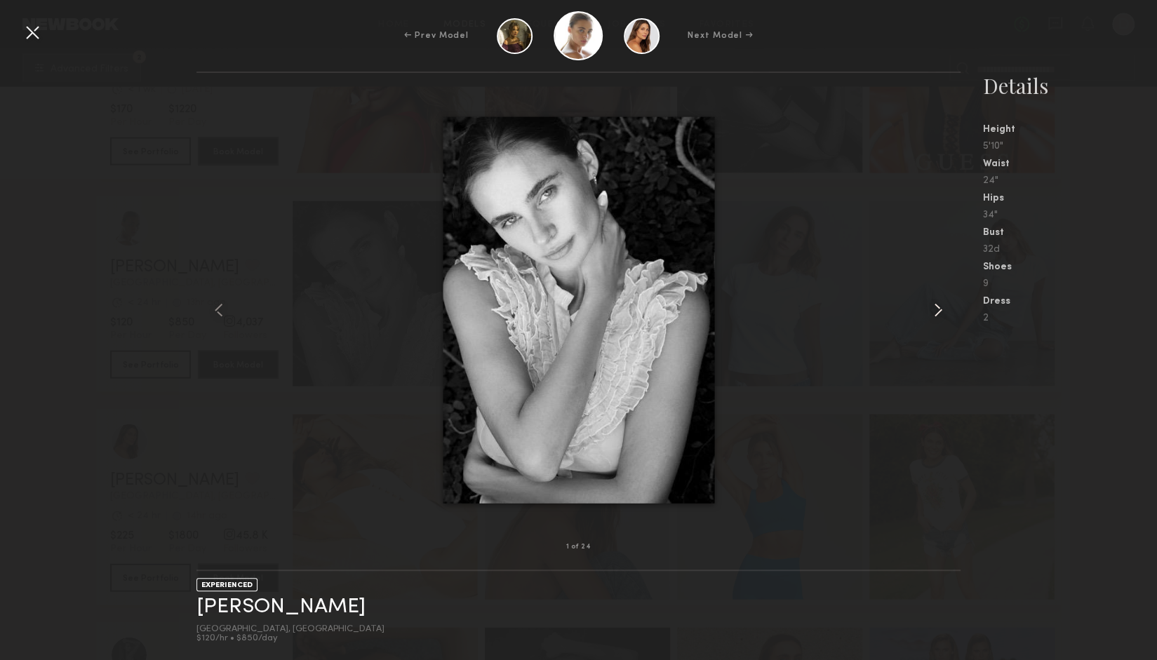
click at [938, 318] on common-icon at bounding box center [938, 310] width 22 height 22
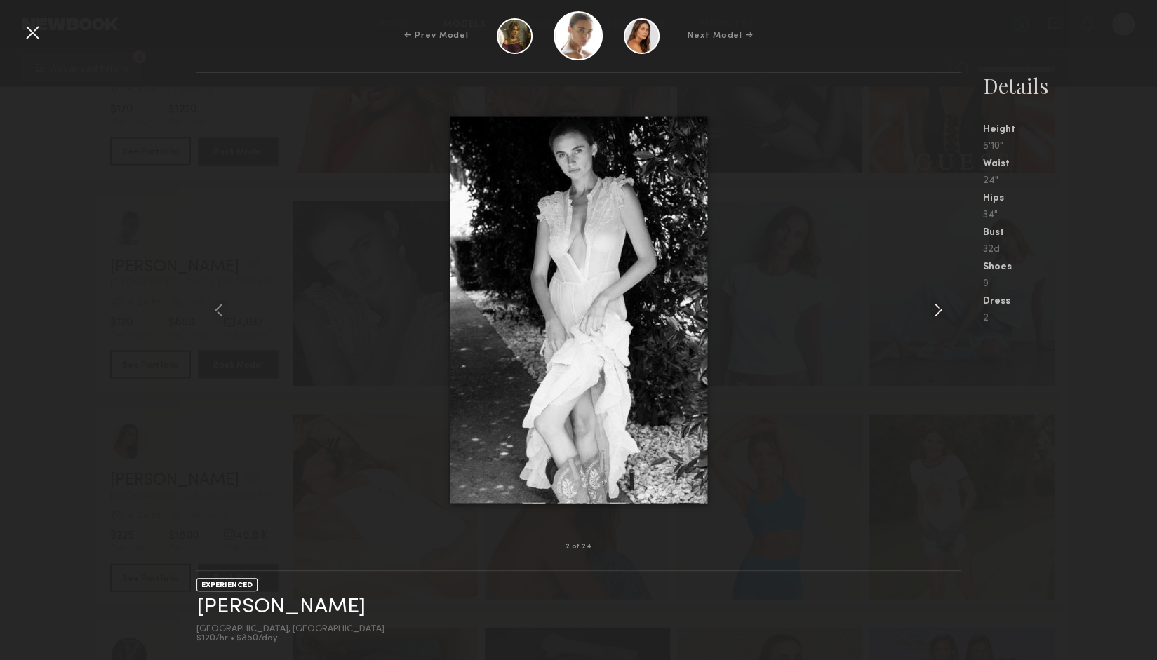
click at [938, 318] on common-icon at bounding box center [938, 310] width 22 height 22
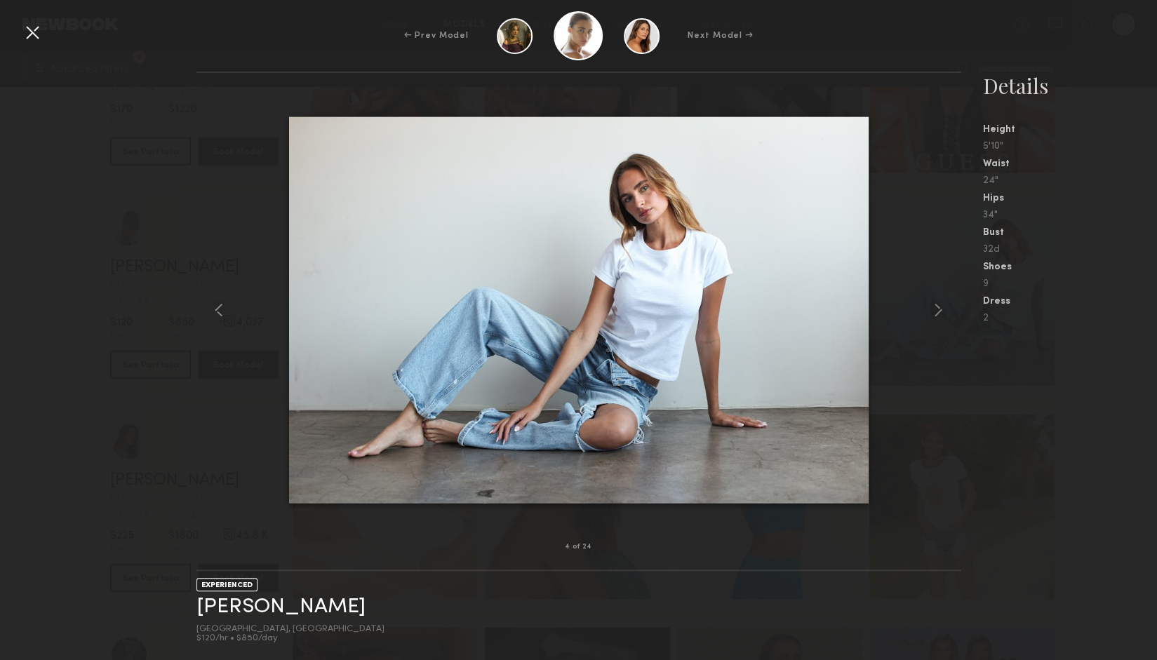
click at [41, 32] on div at bounding box center [32, 32] width 22 height 22
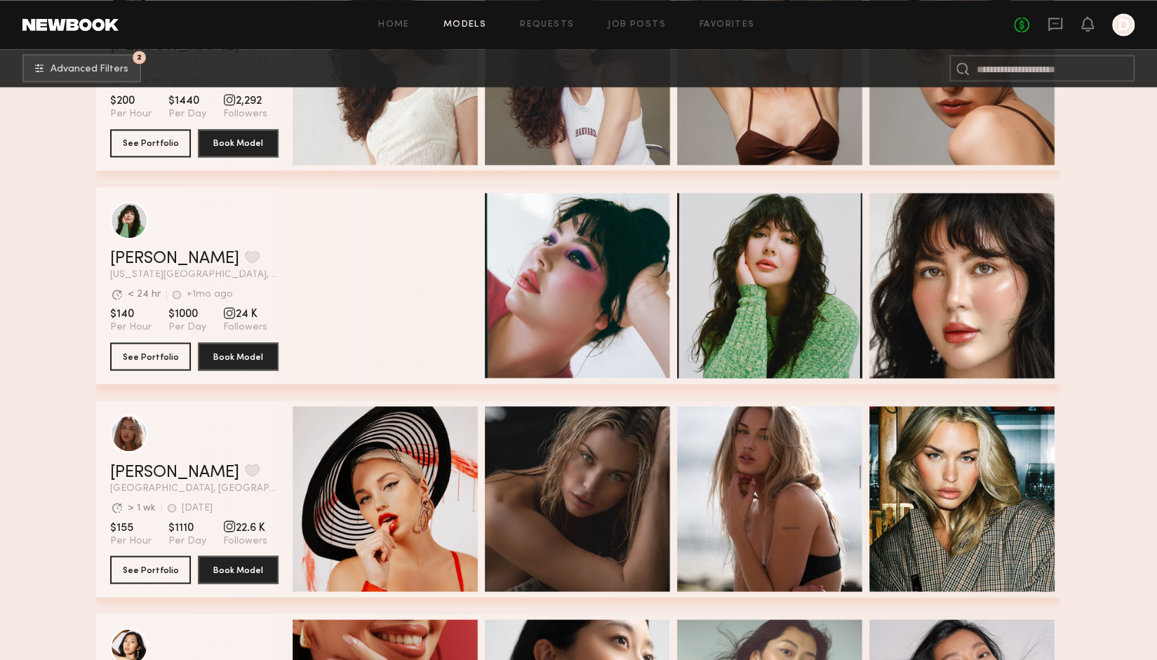
scroll to position [29395, 0]
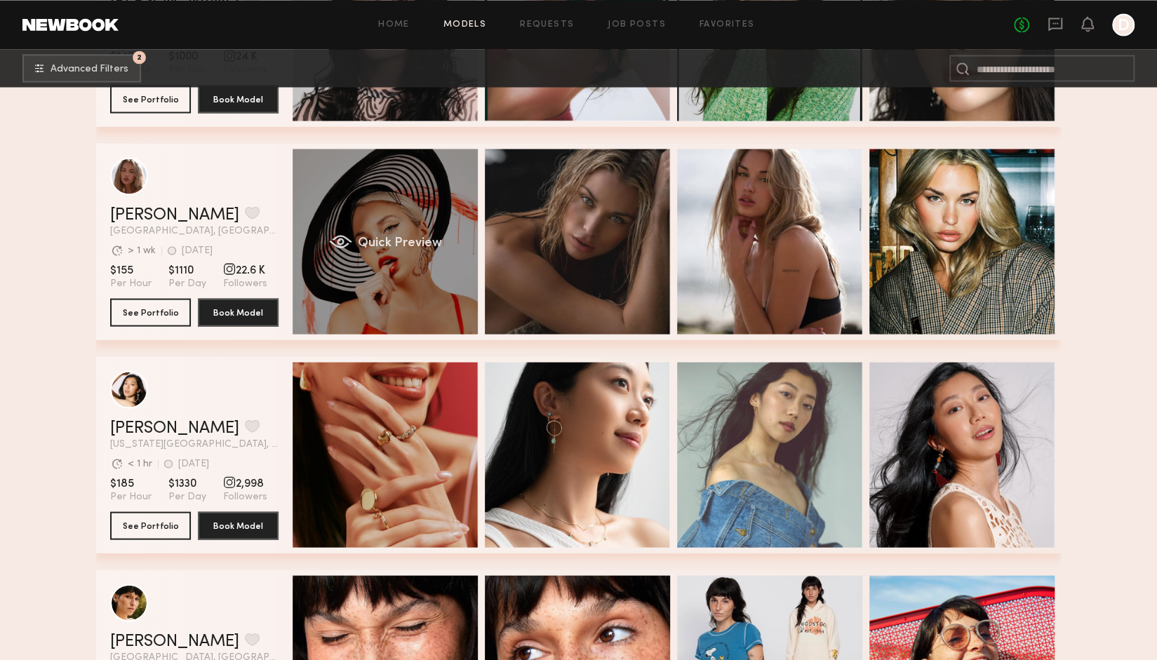
click at [388, 295] on div "Quick Preview" at bounding box center [384, 241] width 185 height 185
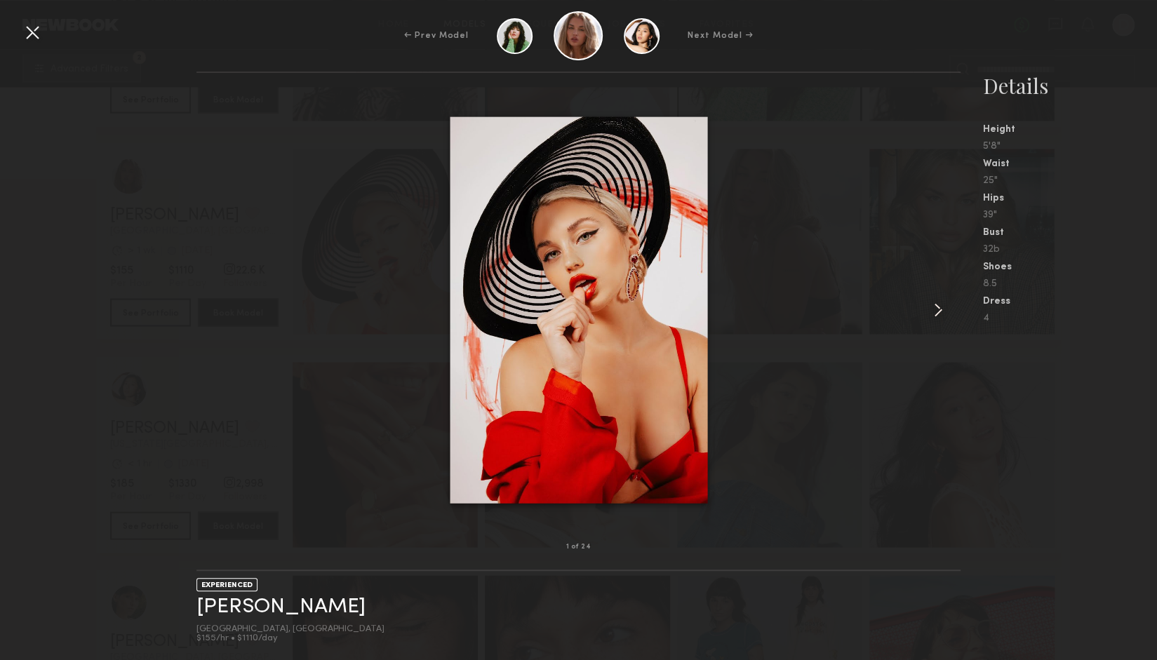
click at [936, 311] on common-icon at bounding box center [938, 310] width 22 height 22
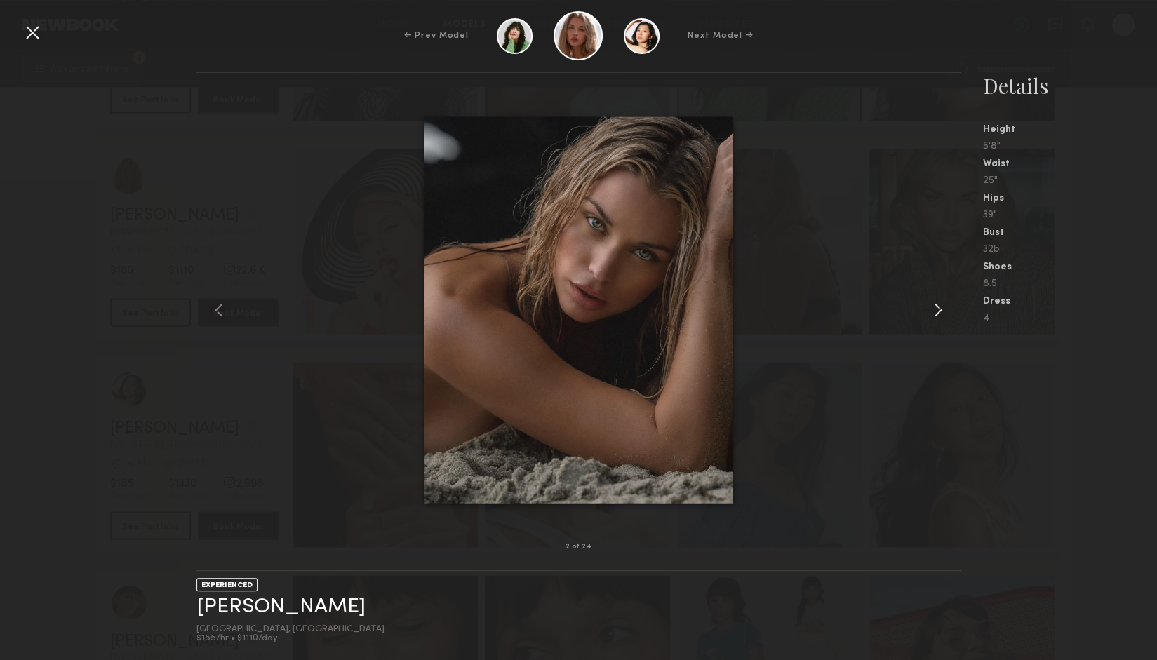
click at [938, 310] on common-icon at bounding box center [938, 310] width 22 height 22
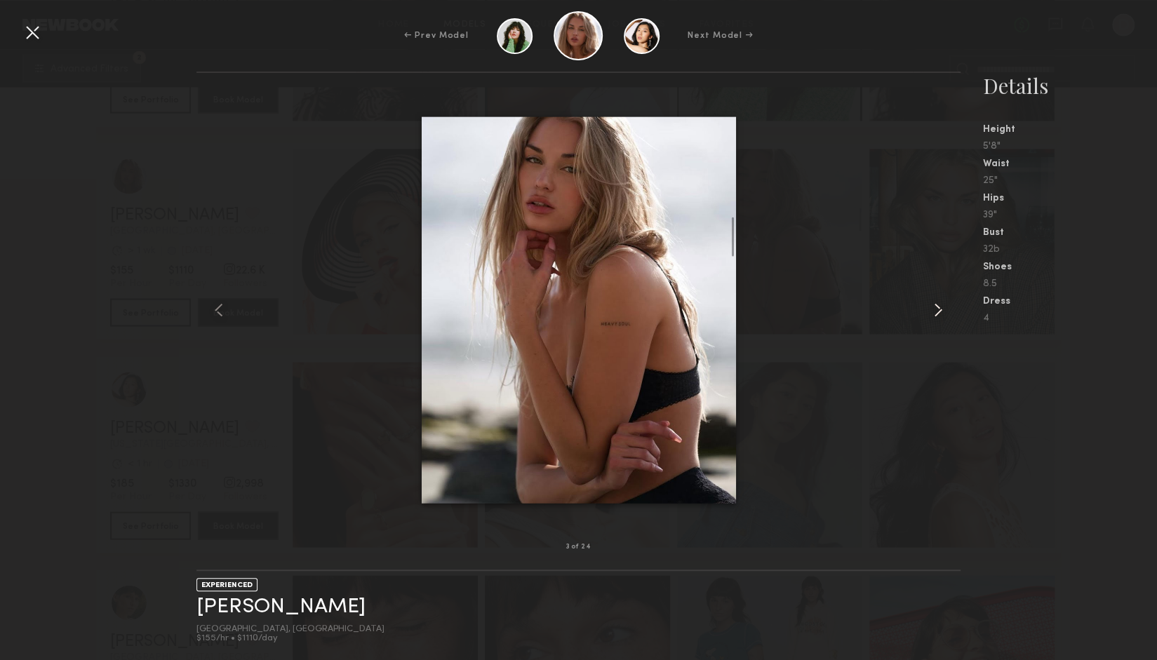
click at [938, 310] on common-icon at bounding box center [938, 310] width 22 height 22
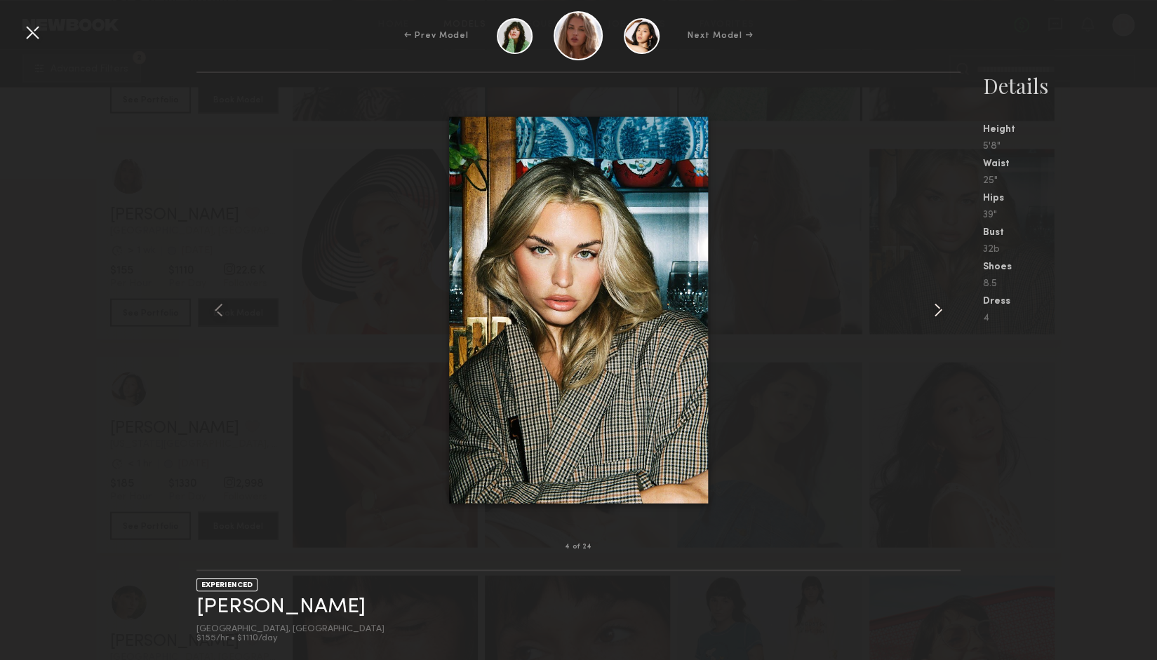
click at [938, 310] on common-icon at bounding box center [938, 310] width 22 height 22
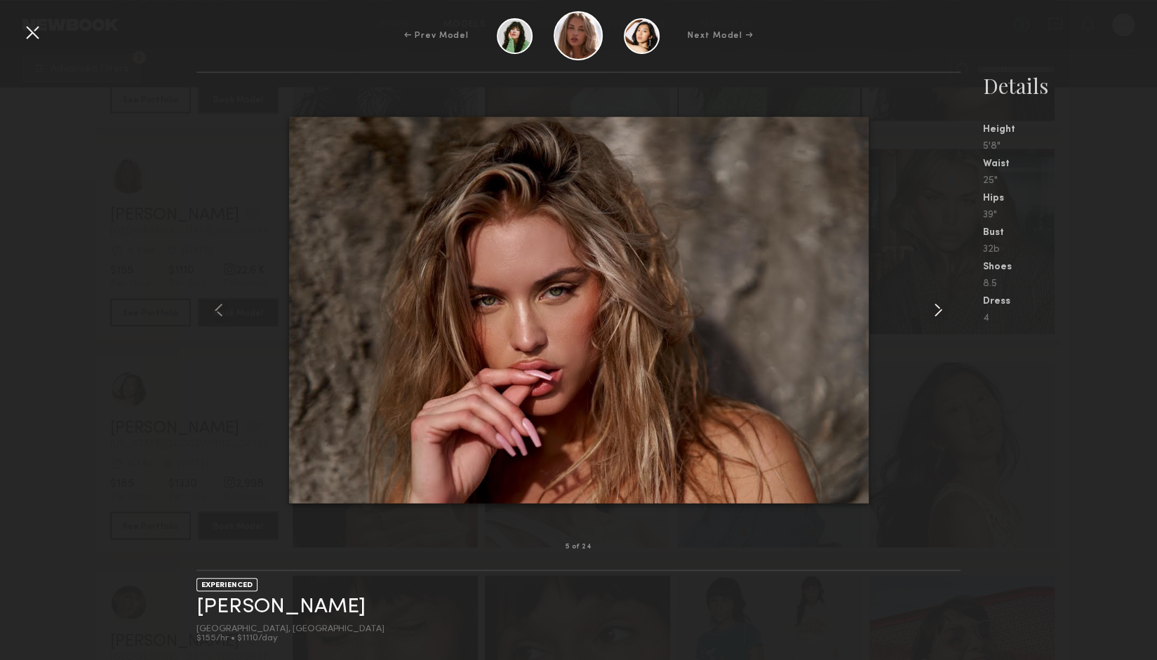
click at [938, 310] on common-icon at bounding box center [938, 310] width 22 height 22
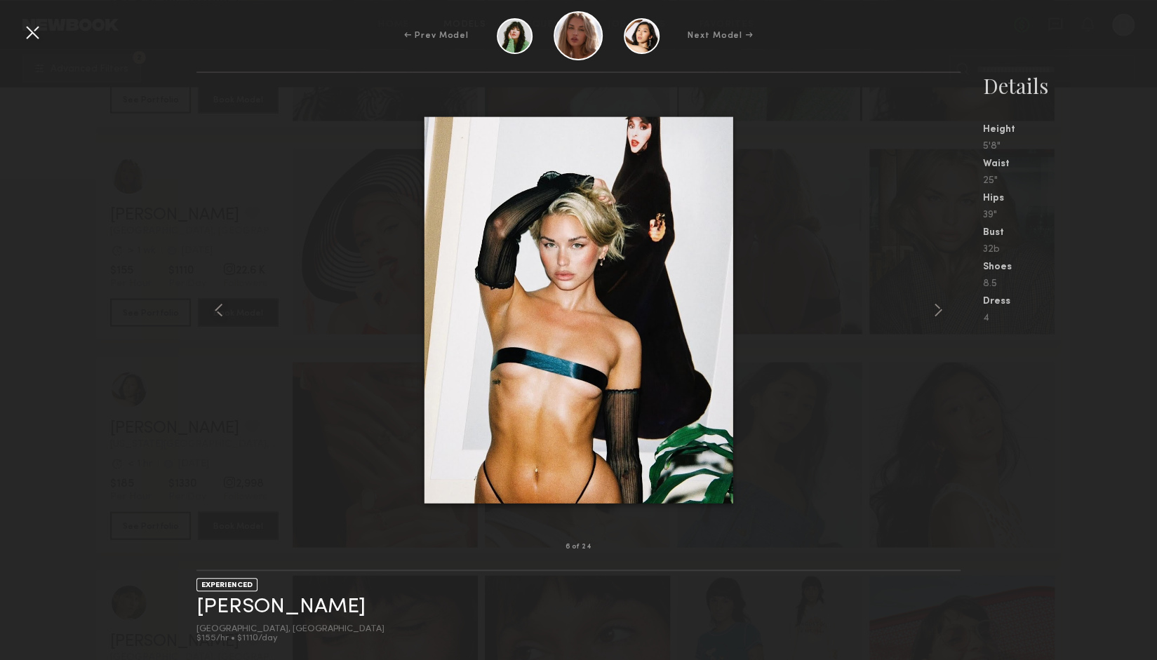
click at [238, 308] on div at bounding box center [577, 309] width 763 height 429
click at [212, 312] on common-icon at bounding box center [219, 310] width 22 height 22
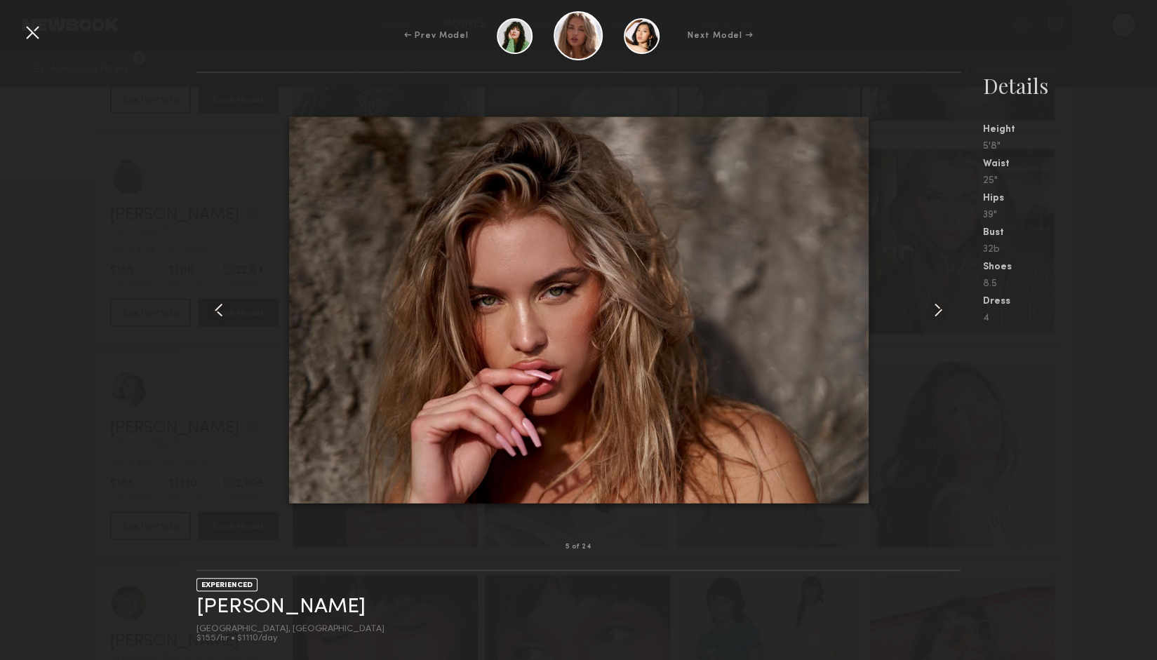
click at [947, 314] on common-icon at bounding box center [938, 310] width 22 height 22
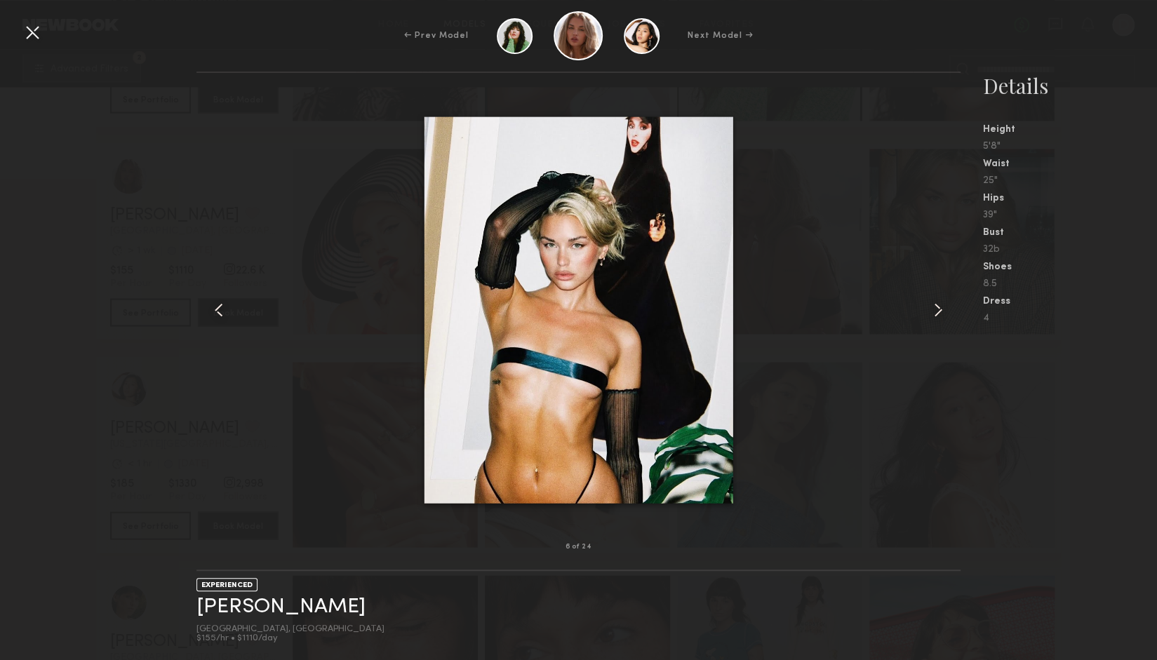
click at [947, 314] on common-icon at bounding box center [938, 310] width 22 height 22
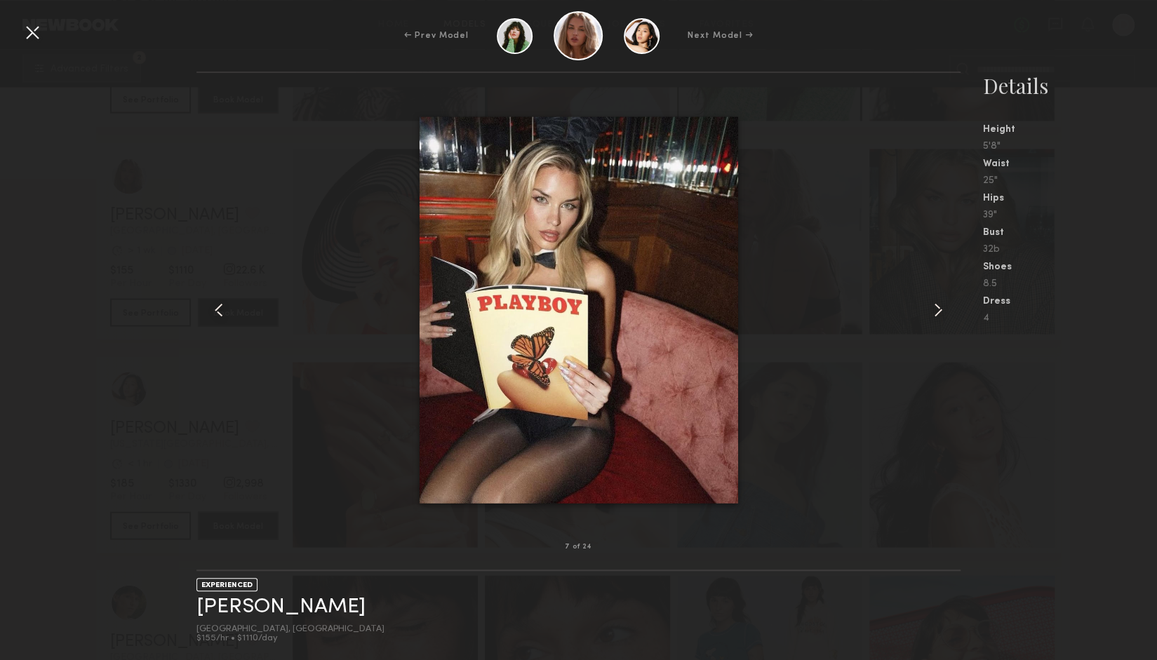
click at [947, 314] on common-icon at bounding box center [938, 310] width 22 height 22
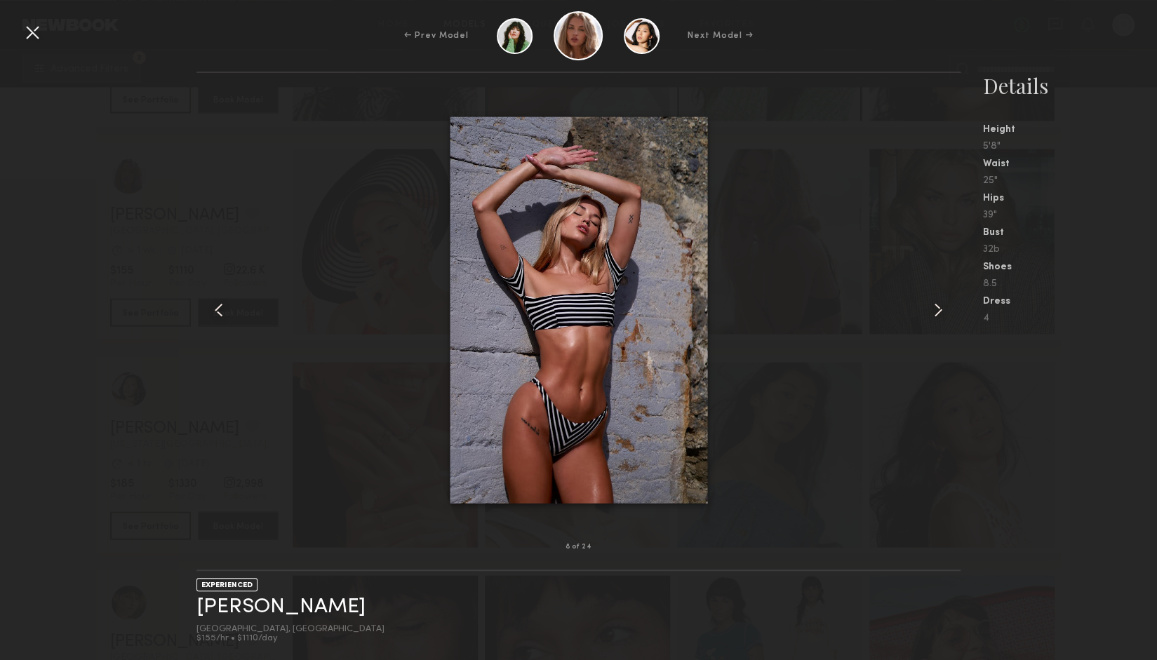
click at [947, 314] on common-icon at bounding box center [938, 310] width 22 height 22
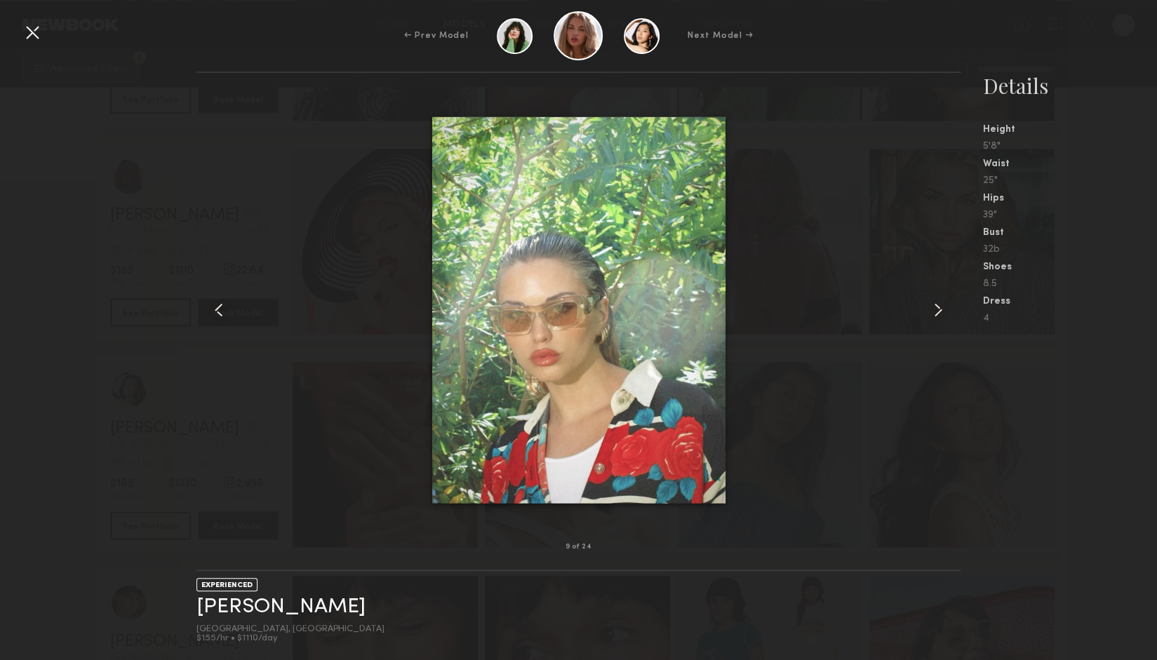
click at [947, 314] on common-icon at bounding box center [938, 310] width 22 height 22
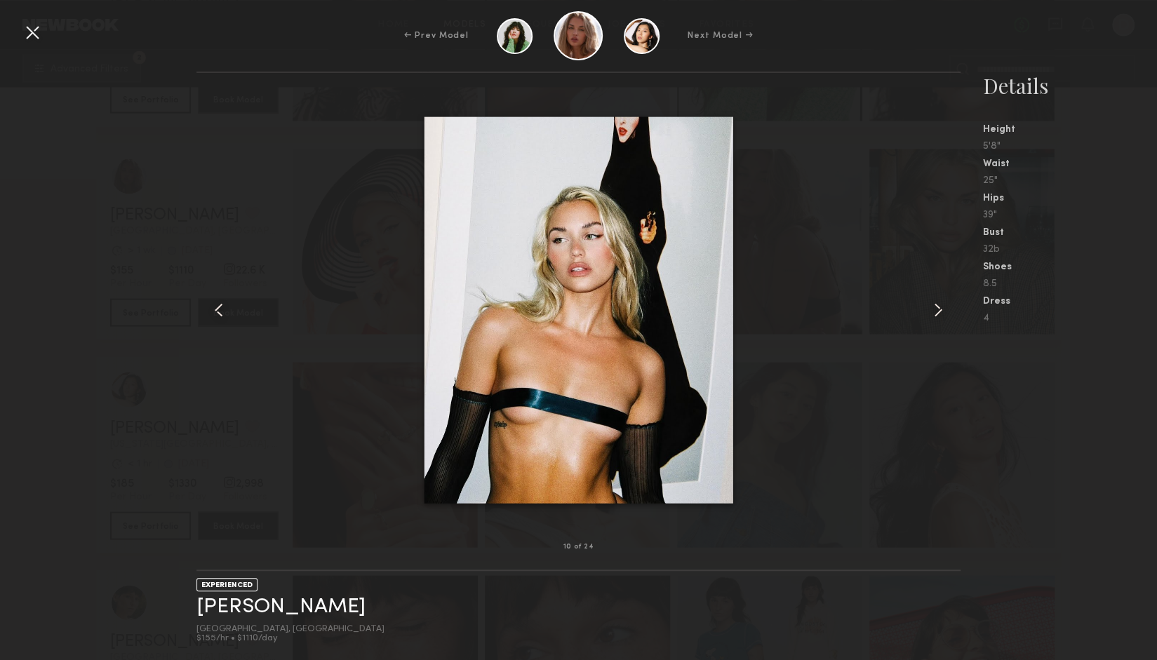
click at [947, 314] on common-icon at bounding box center [938, 310] width 22 height 22
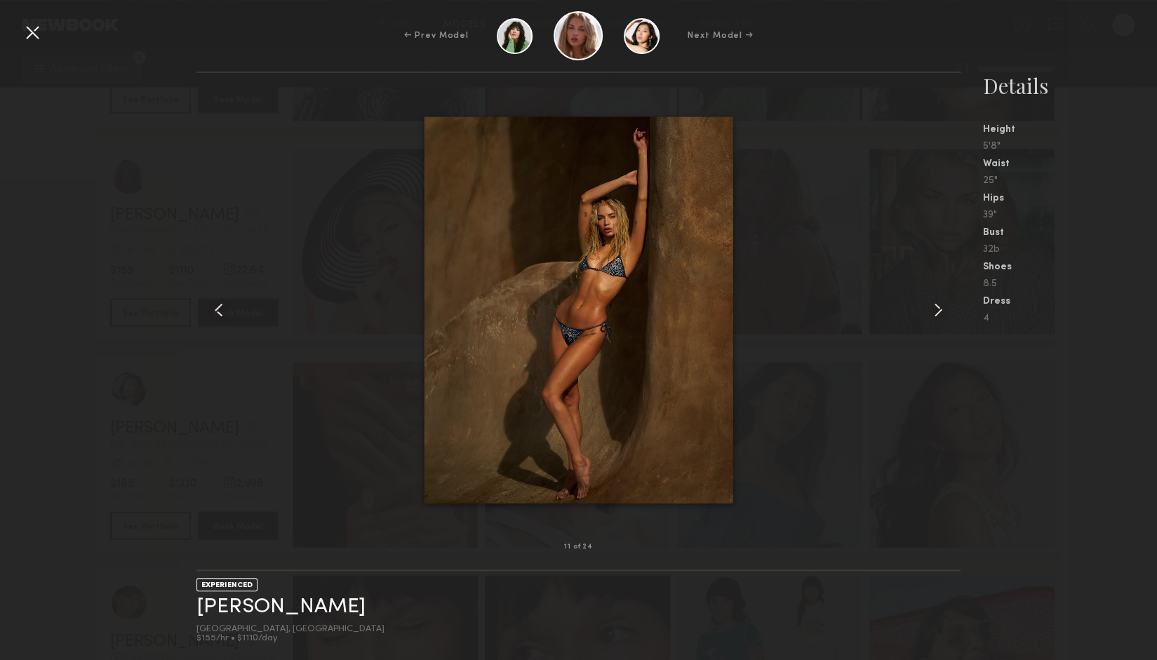
click at [947, 314] on common-icon at bounding box center [938, 310] width 22 height 22
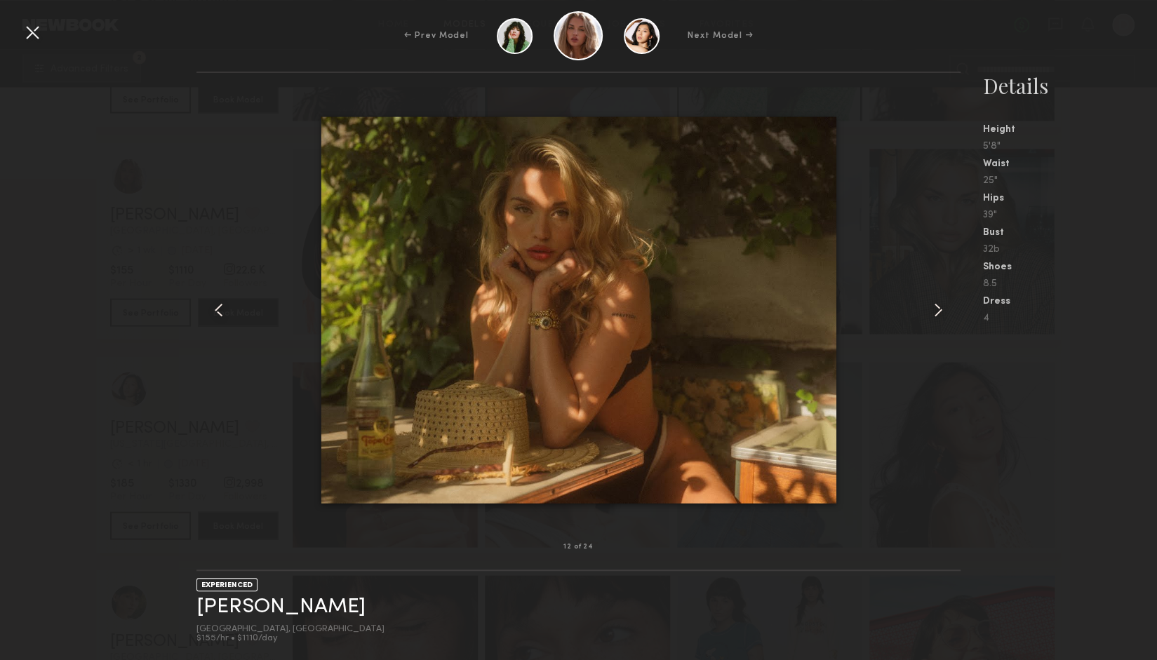
click at [947, 314] on common-icon at bounding box center [938, 310] width 22 height 22
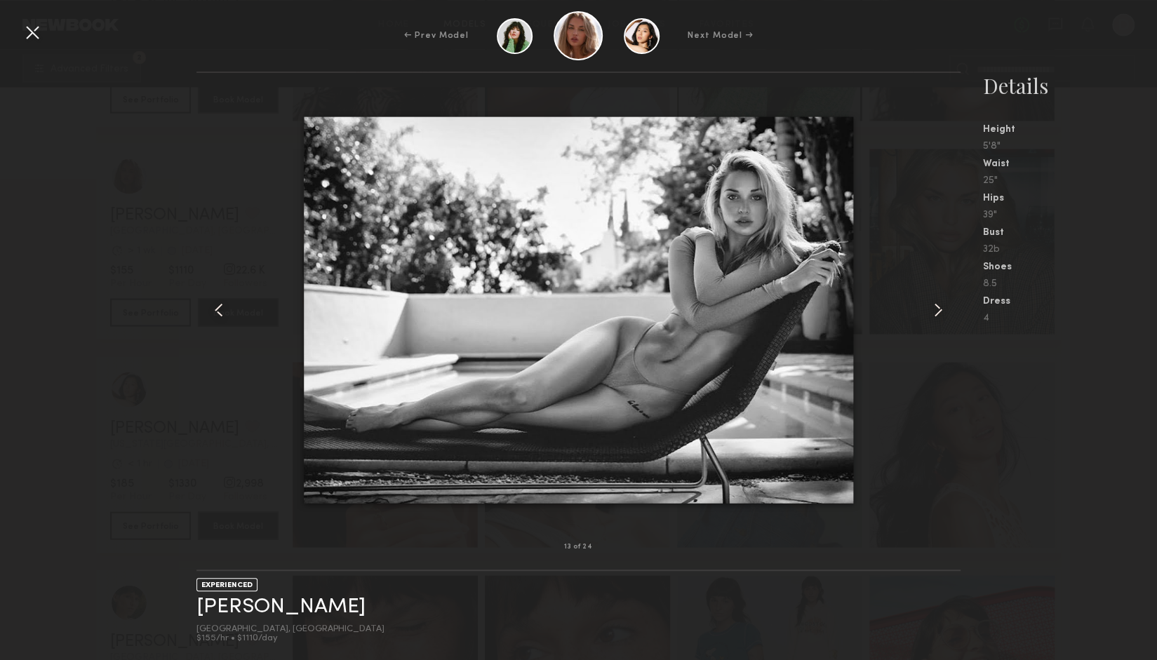
click at [947, 314] on common-icon at bounding box center [938, 310] width 22 height 22
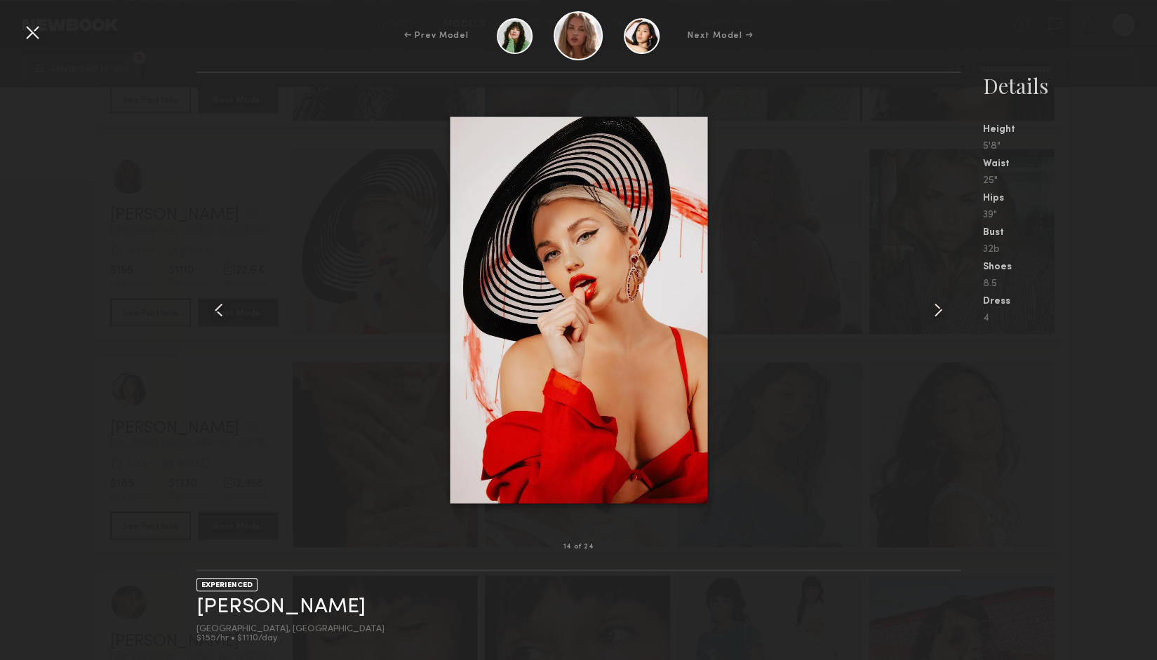
click at [947, 314] on common-icon at bounding box center [938, 310] width 22 height 22
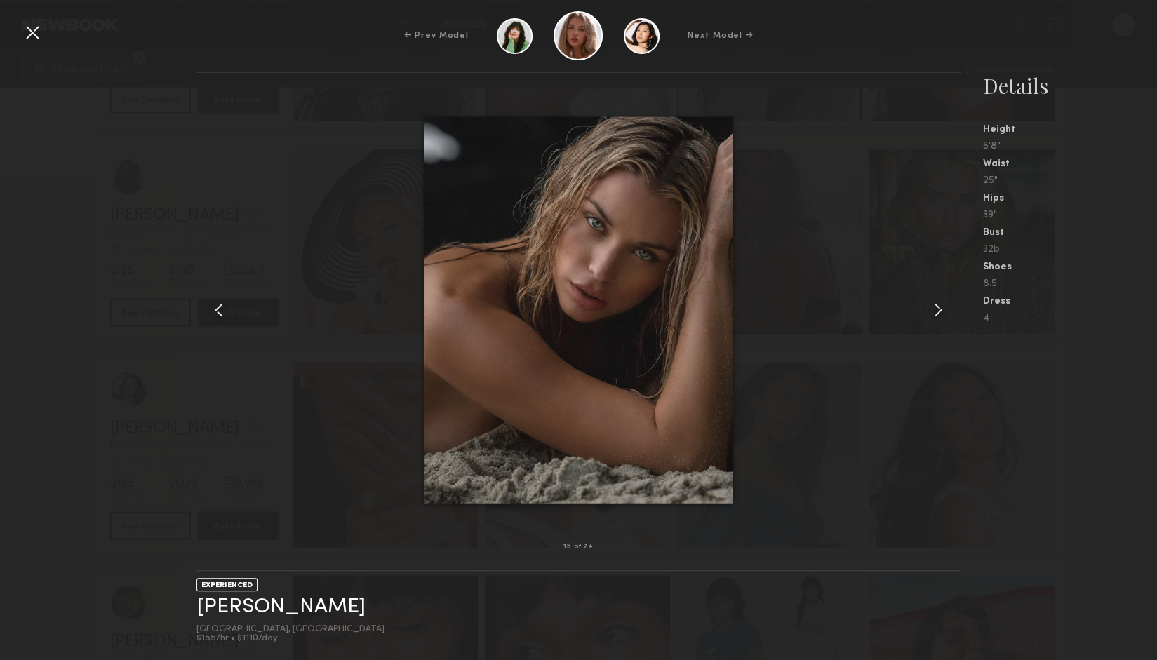
click at [941, 314] on common-icon at bounding box center [938, 310] width 22 height 22
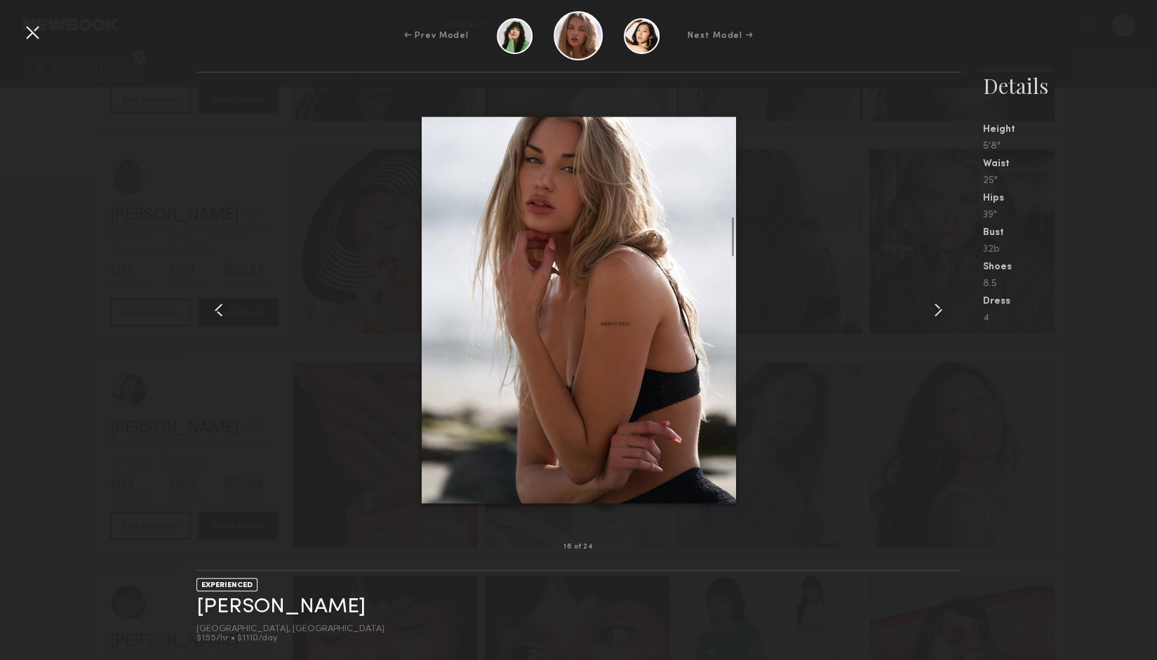
click at [941, 314] on common-icon at bounding box center [938, 310] width 22 height 22
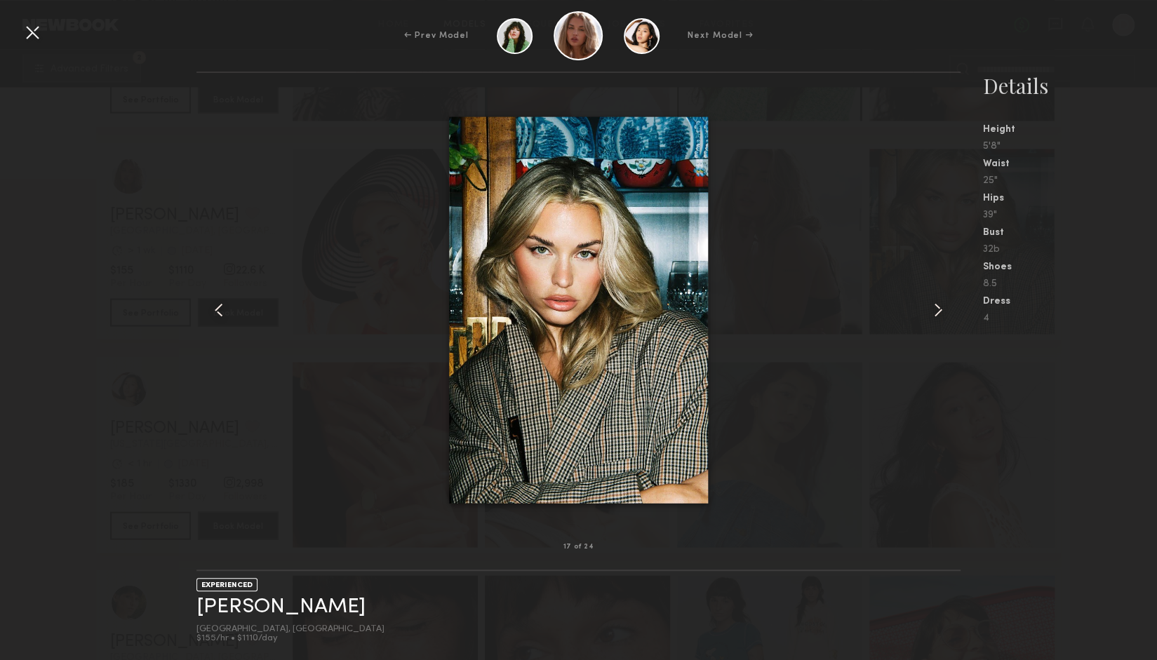
click at [941, 314] on common-icon at bounding box center [938, 310] width 22 height 22
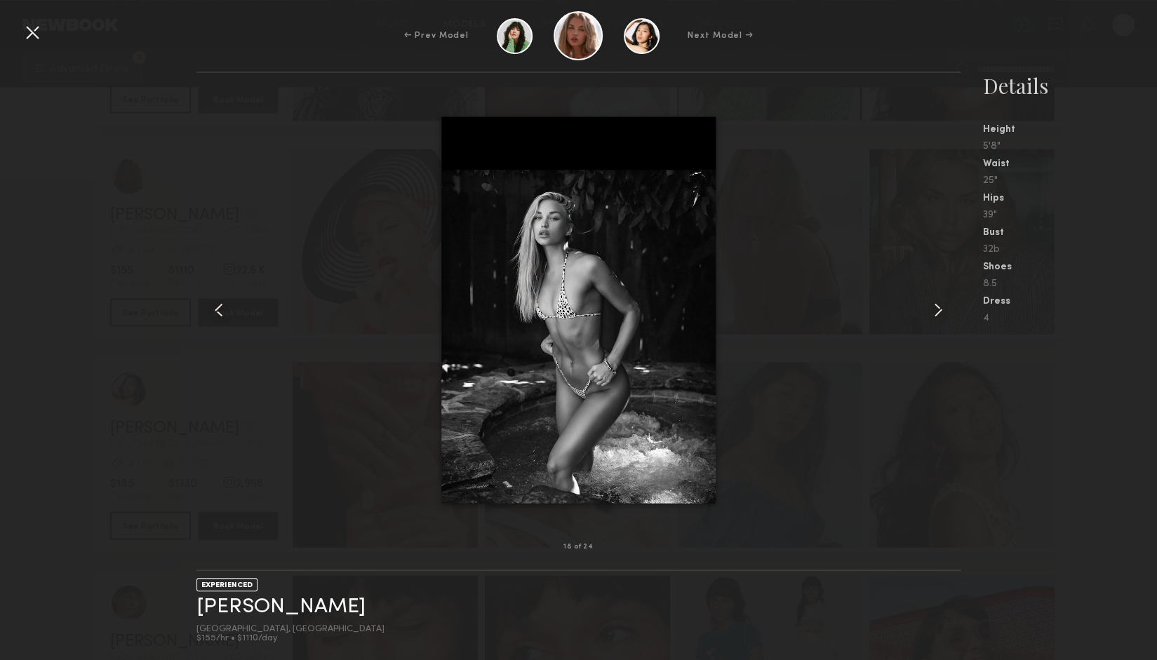
click at [891, 228] on div at bounding box center [577, 309] width 763 height 429
click at [30, 28] on div at bounding box center [32, 32] width 22 height 22
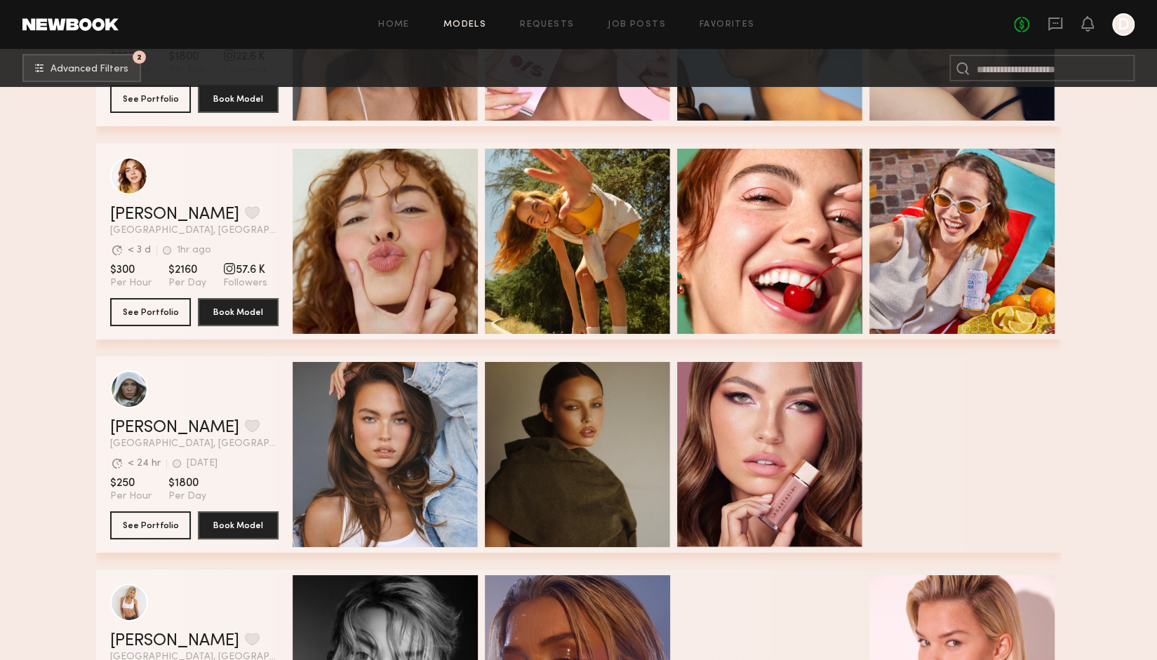
scroll to position [34769, 0]
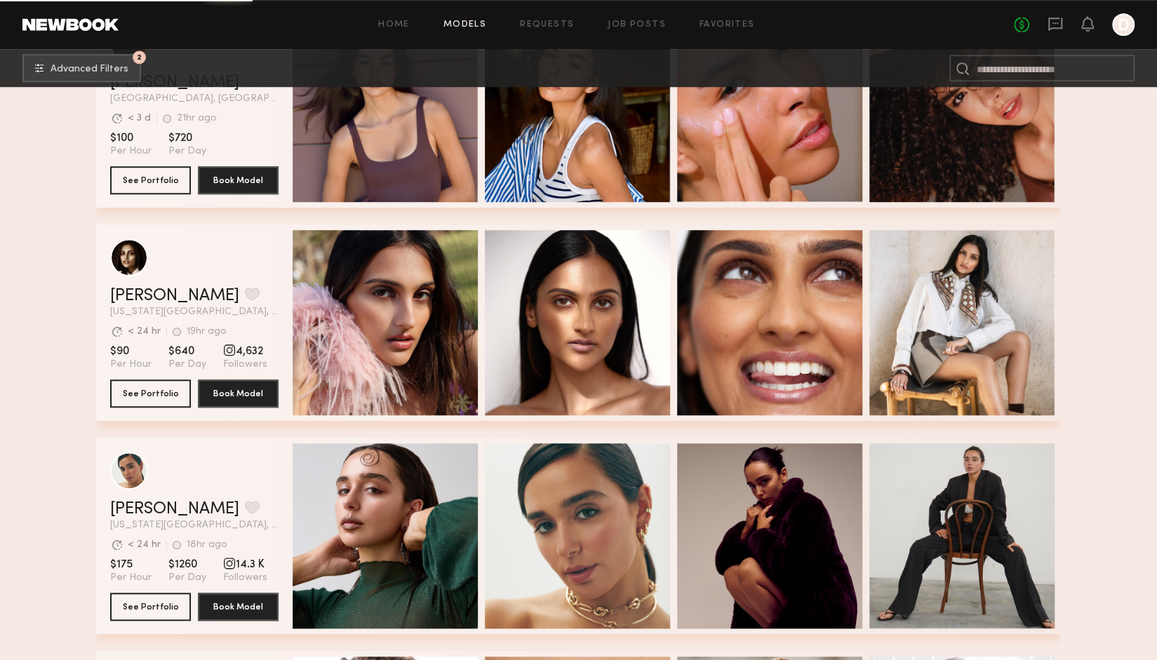
scroll to position [35528, 0]
